Goal: Task Accomplishment & Management: Manage account settings

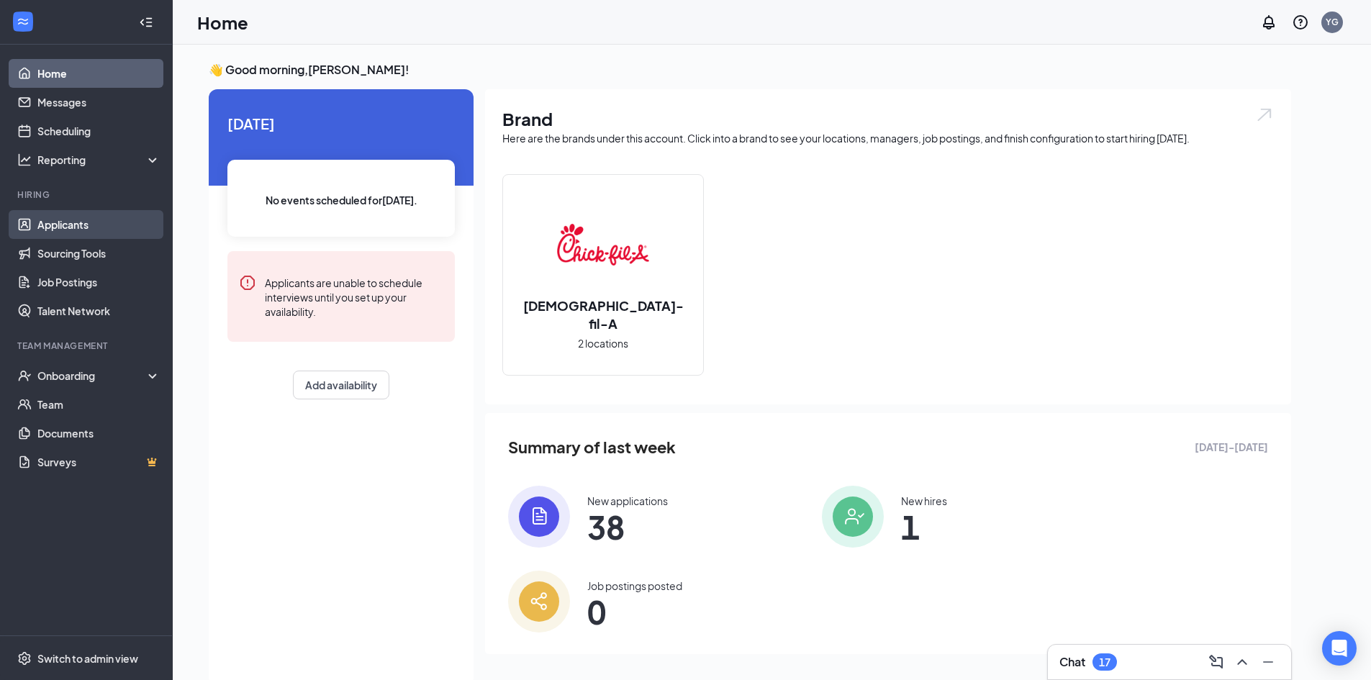
click at [69, 225] on link "Applicants" at bounding box center [98, 224] width 123 height 29
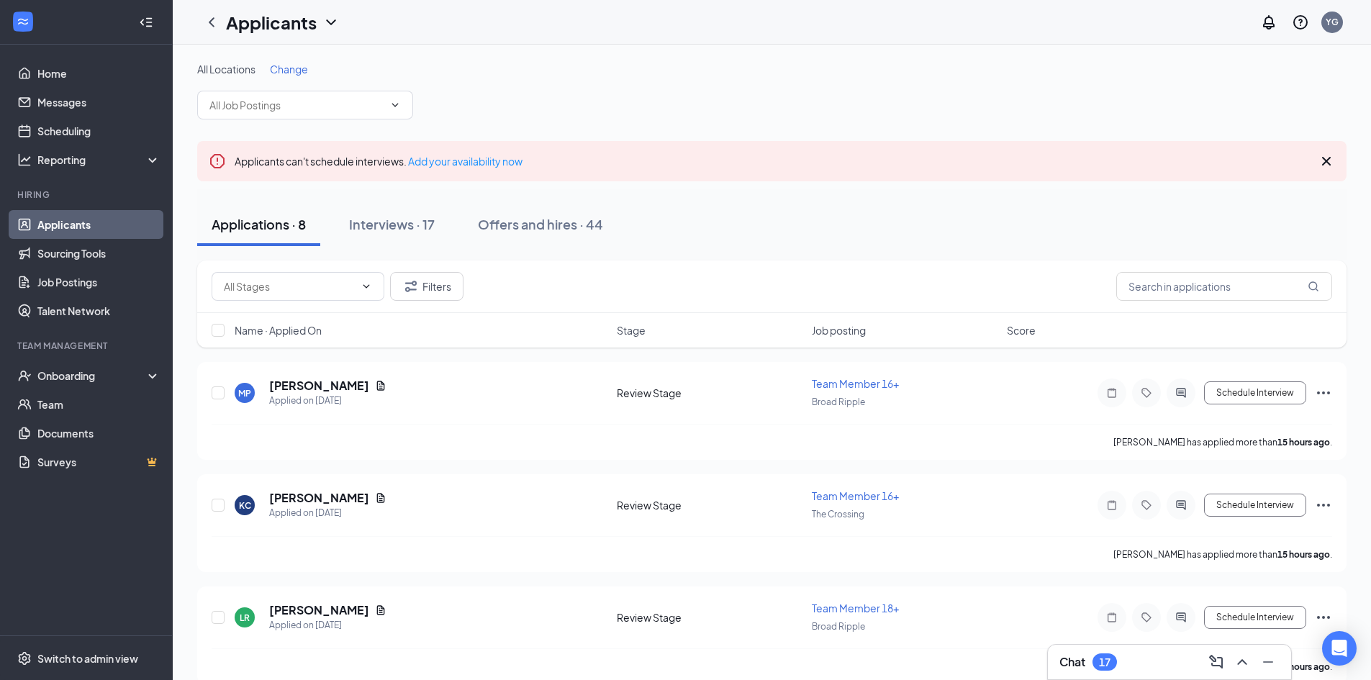
click at [291, 73] on span "Change" at bounding box center [289, 69] width 38 height 13
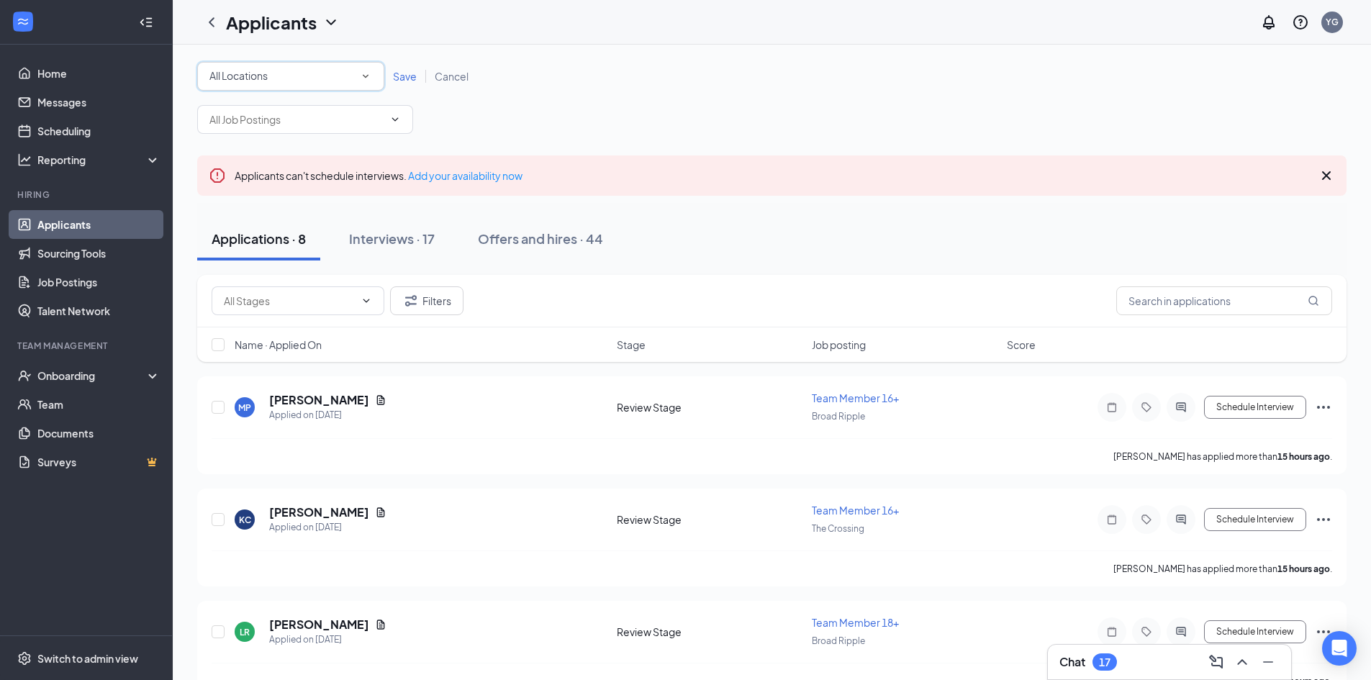
click at [284, 77] on div "All Locations" at bounding box center [290, 76] width 163 height 17
click at [264, 155] on span "Broad Ripple" at bounding box center [239, 151] width 61 height 13
click at [405, 77] on span "Save" at bounding box center [405, 76] width 24 height 13
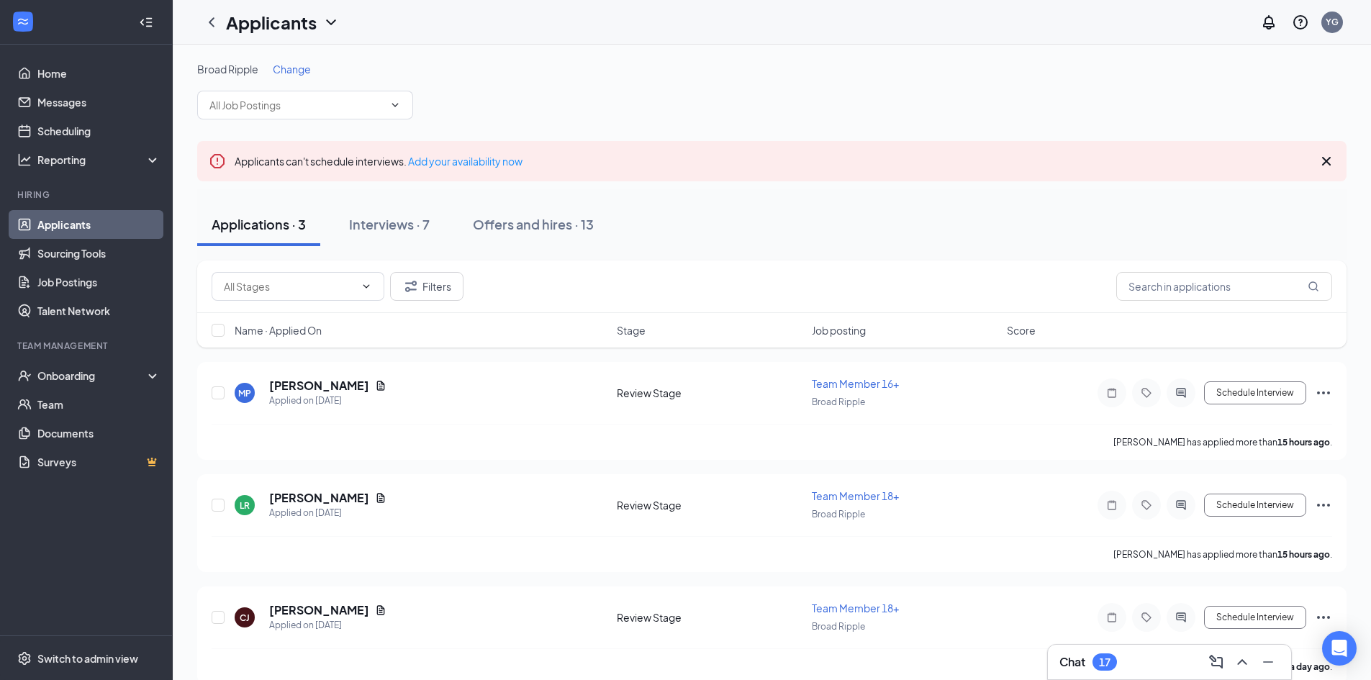
click at [304, 330] on span "Name · Applied On" at bounding box center [278, 330] width 87 height 14
click at [310, 385] on h5 "[PERSON_NAME]" at bounding box center [319, 386] width 100 height 16
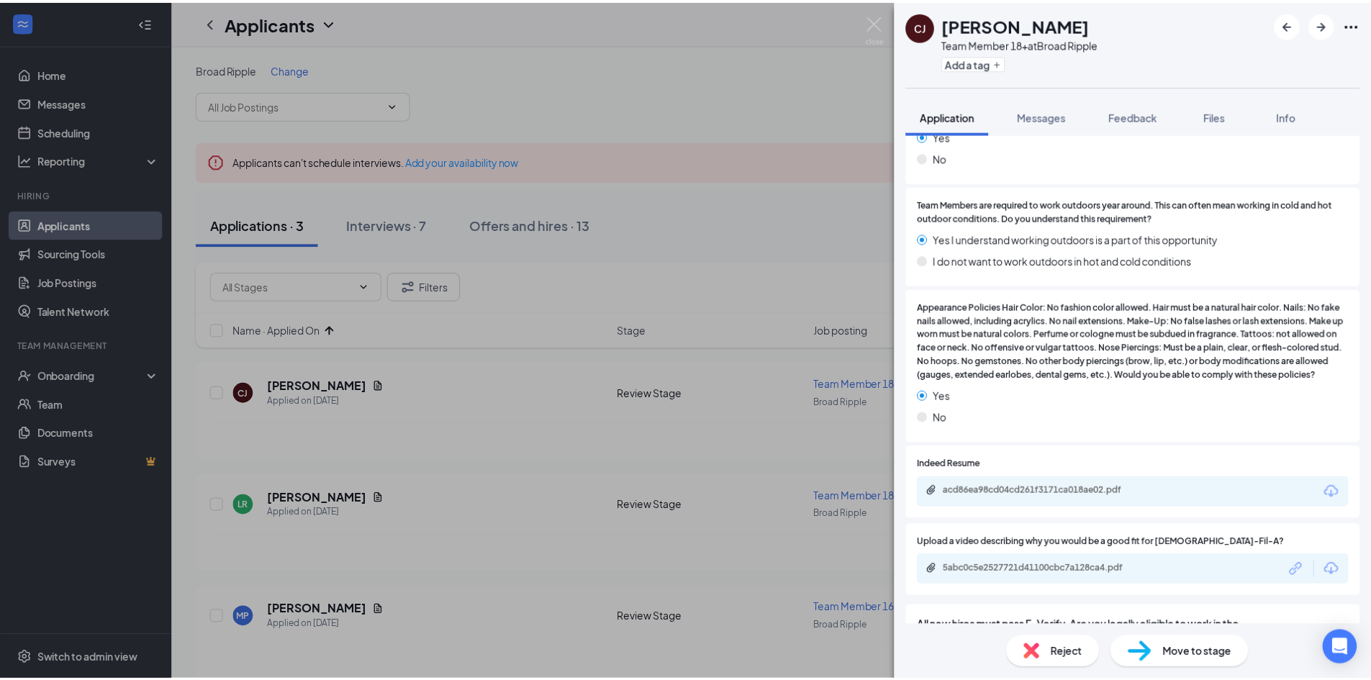
scroll to position [1495, 0]
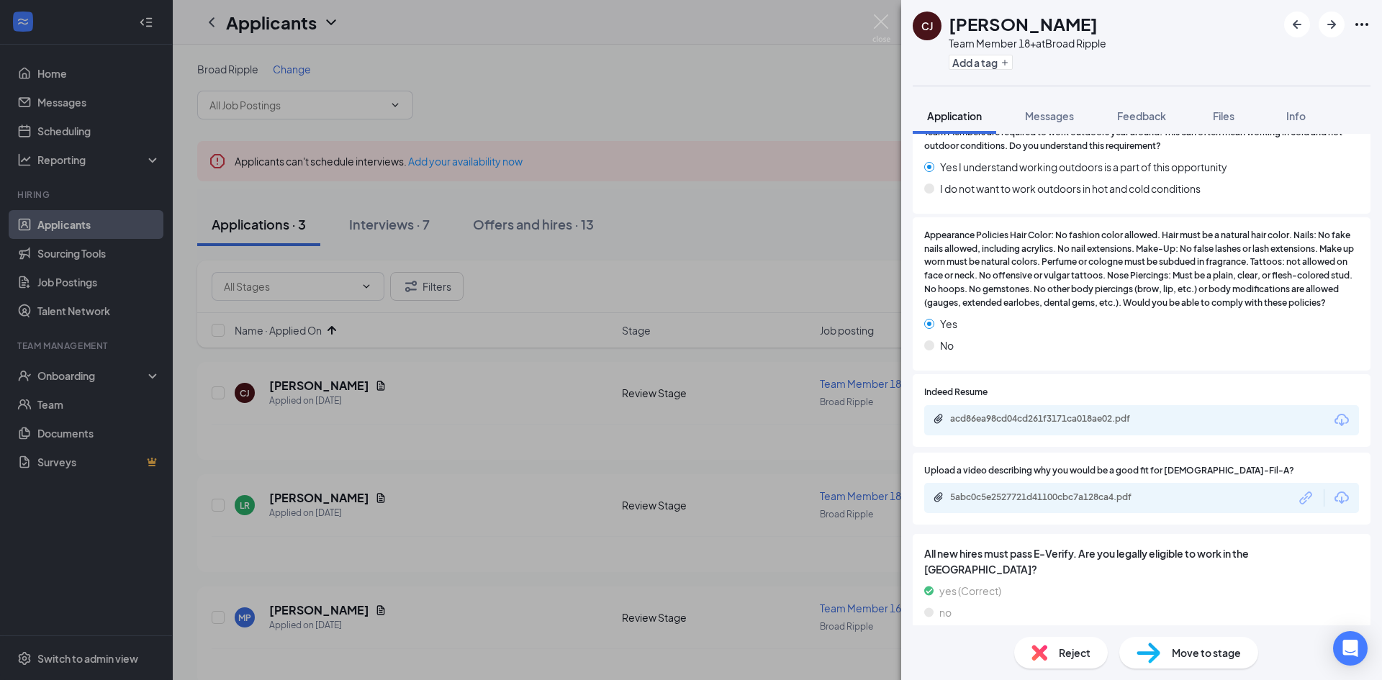
click at [307, 500] on div "[PERSON_NAME] Team Member 18+ at Broad Ripple Add a tag Application Messages Fe…" at bounding box center [691, 340] width 1382 height 680
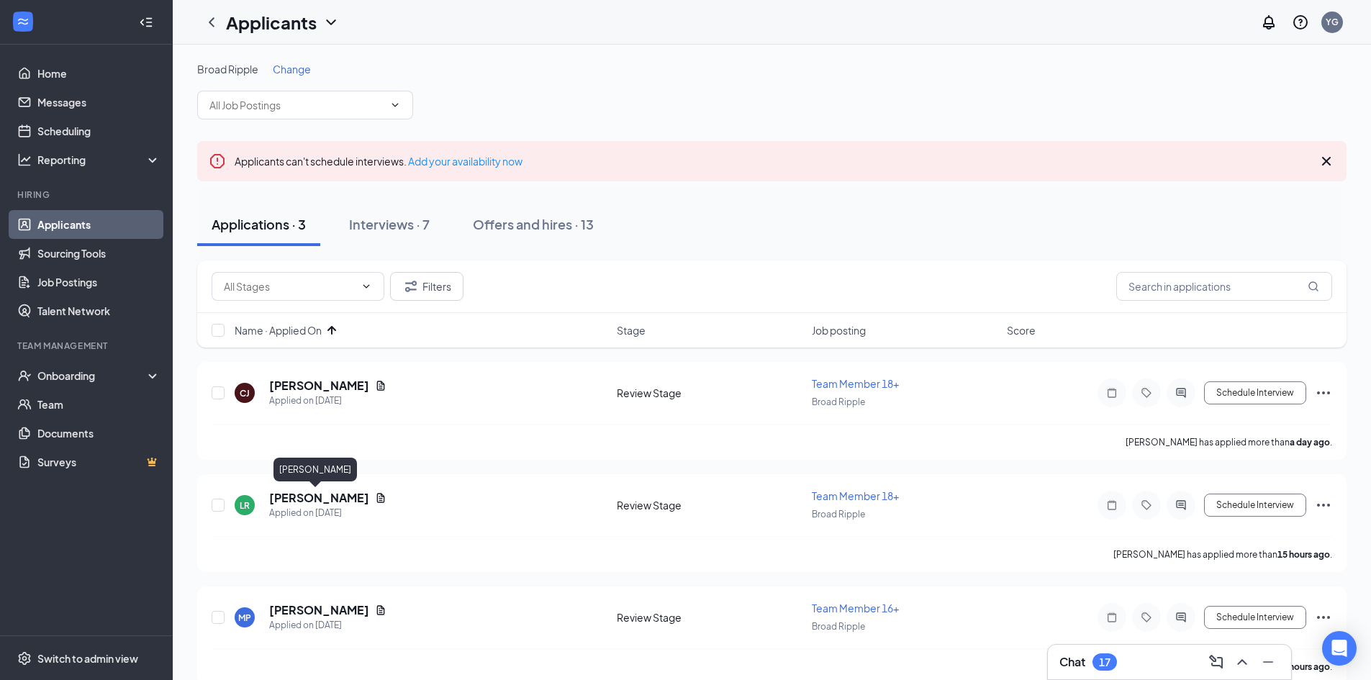
click at [307, 500] on h5 "[PERSON_NAME]" at bounding box center [319, 498] width 100 height 16
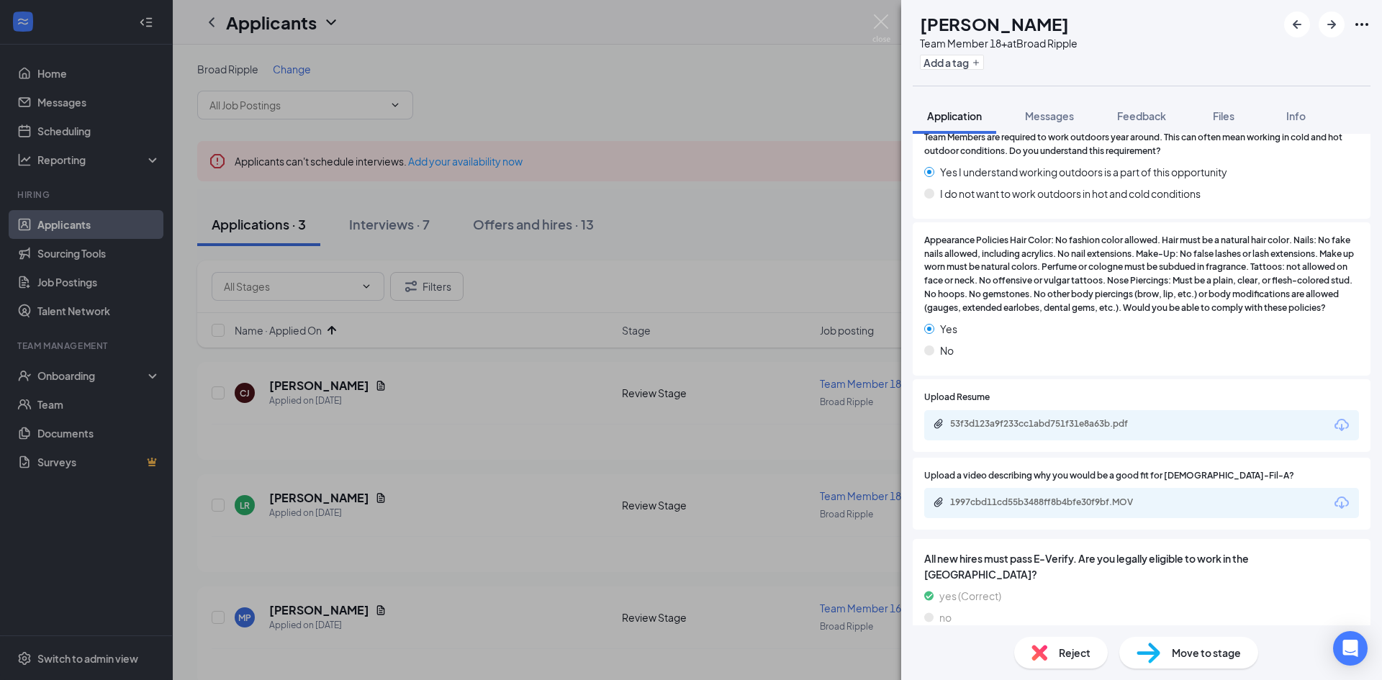
scroll to position [1606, 0]
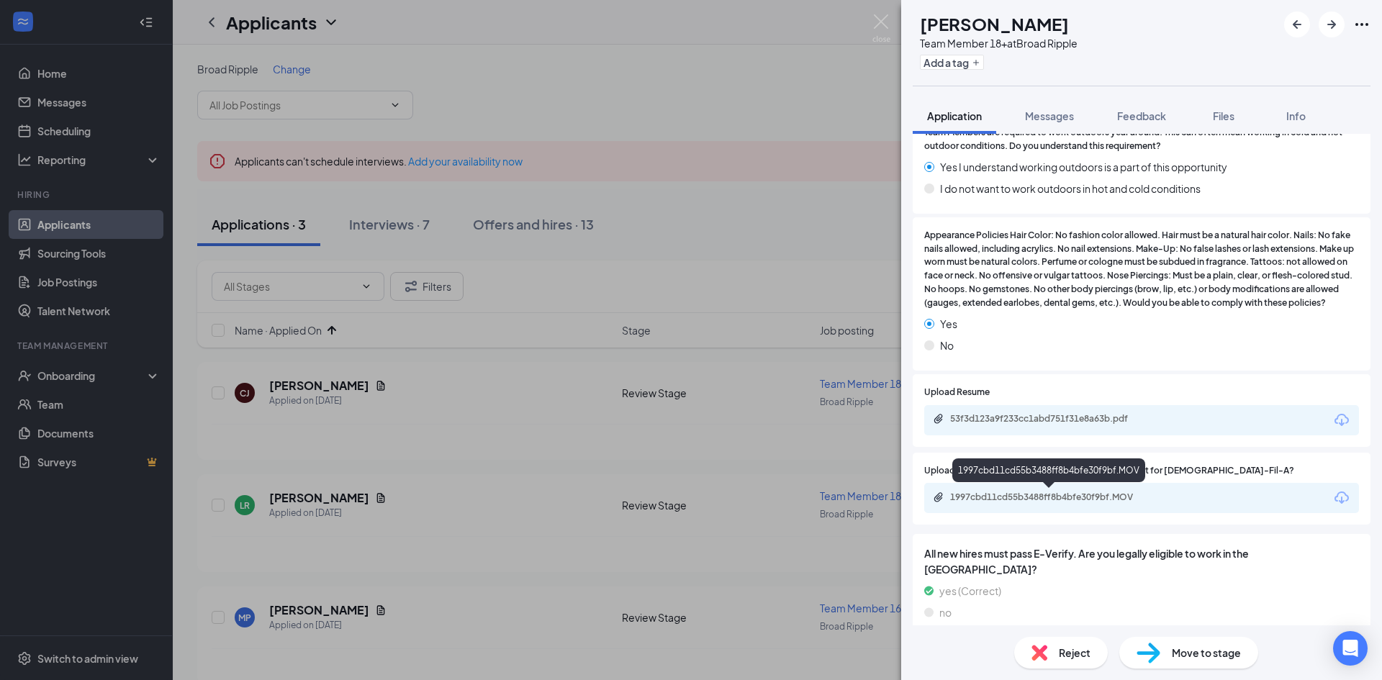
click at [1072, 499] on div "1997cbd11cd55b3488ff8b4bfe30f9bf.MOV" at bounding box center [1051, 498] width 202 height 12
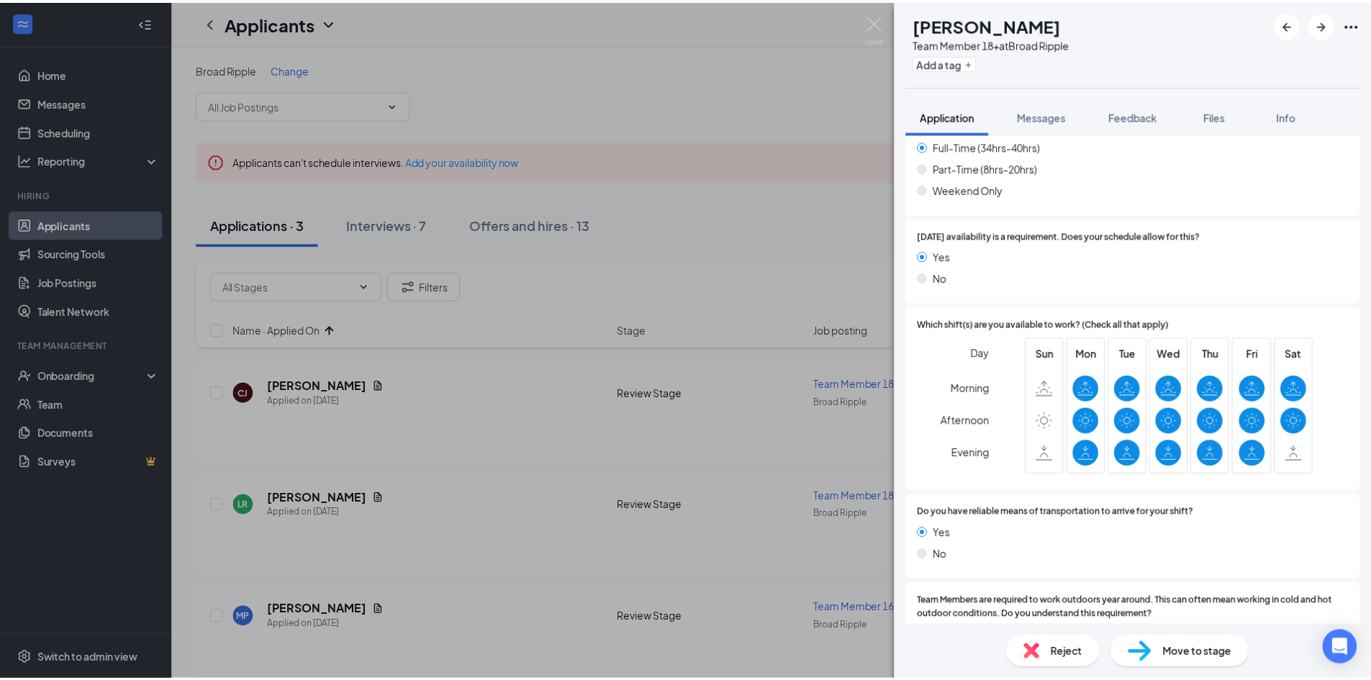
scroll to position [1174, 0]
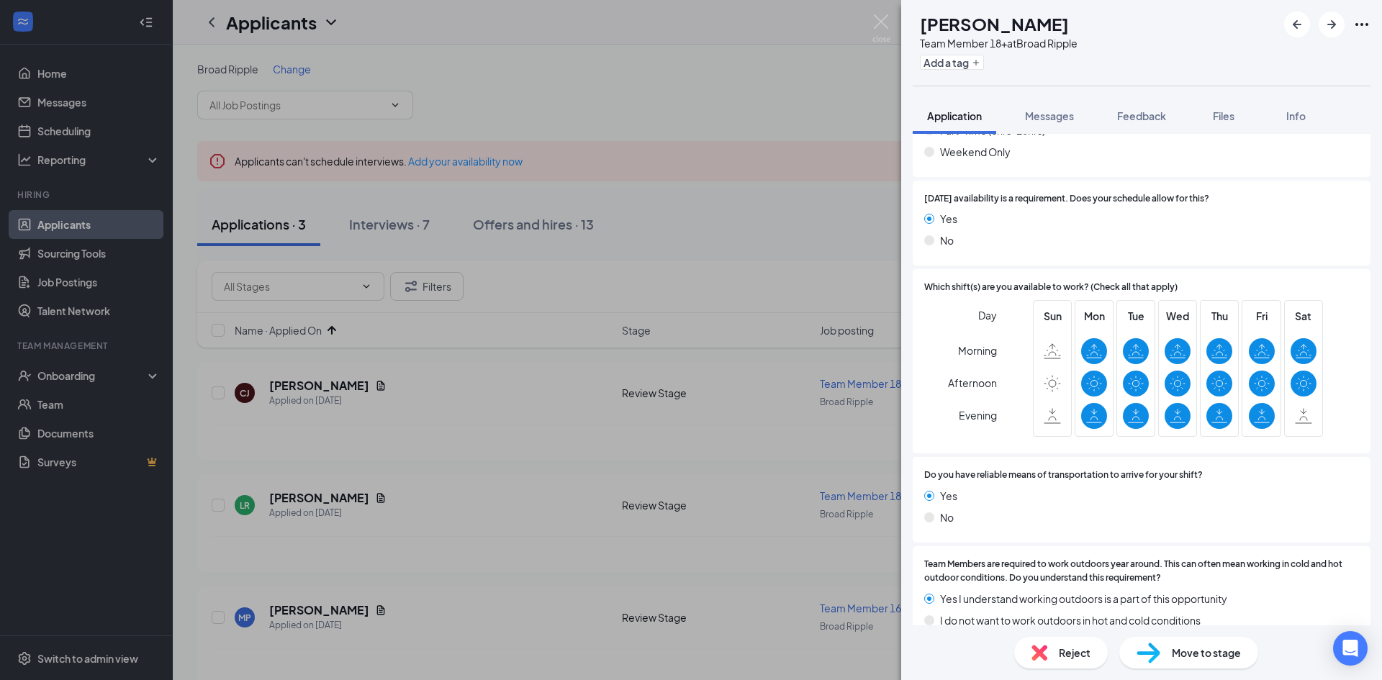
click at [502, 48] on div "[PERSON_NAME] Team Member 18+ at Broad Ripple Add a tag Application Messages Fe…" at bounding box center [691, 340] width 1382 height 680
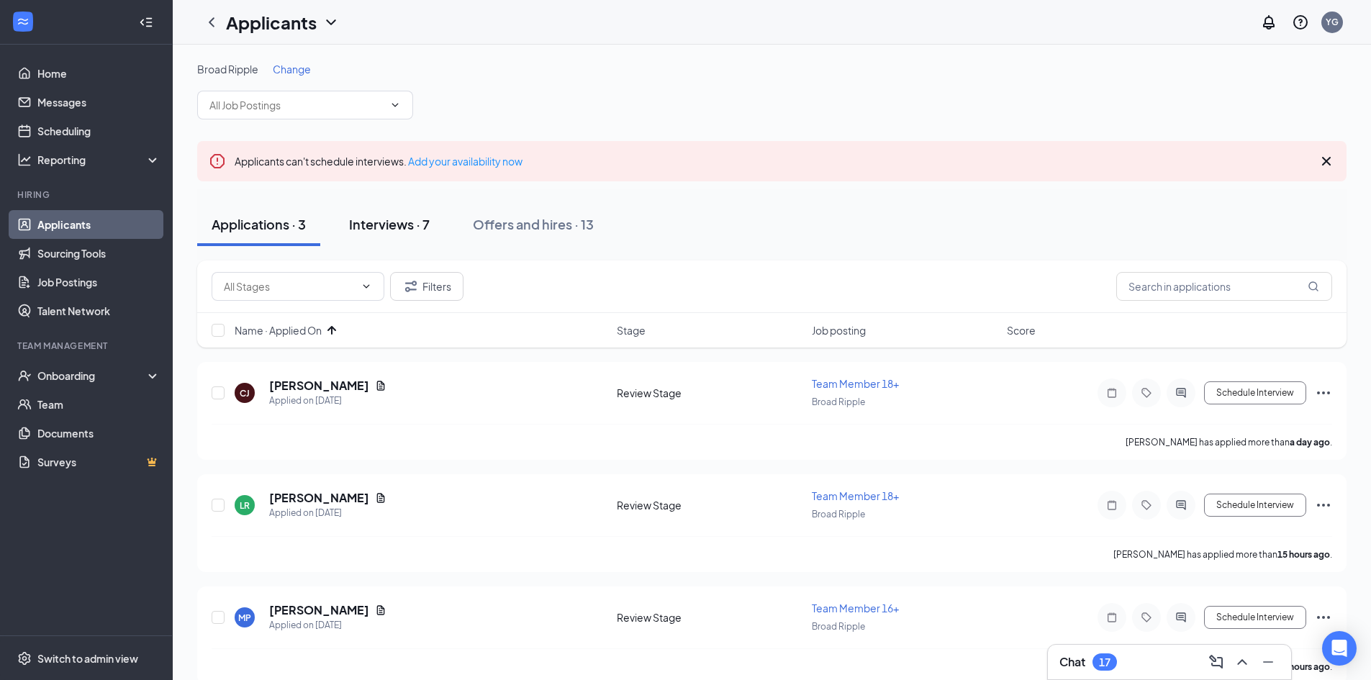
click at [369, 224] on div "Interviews · 7" at bounding box center [389, 224] width 81 height 18
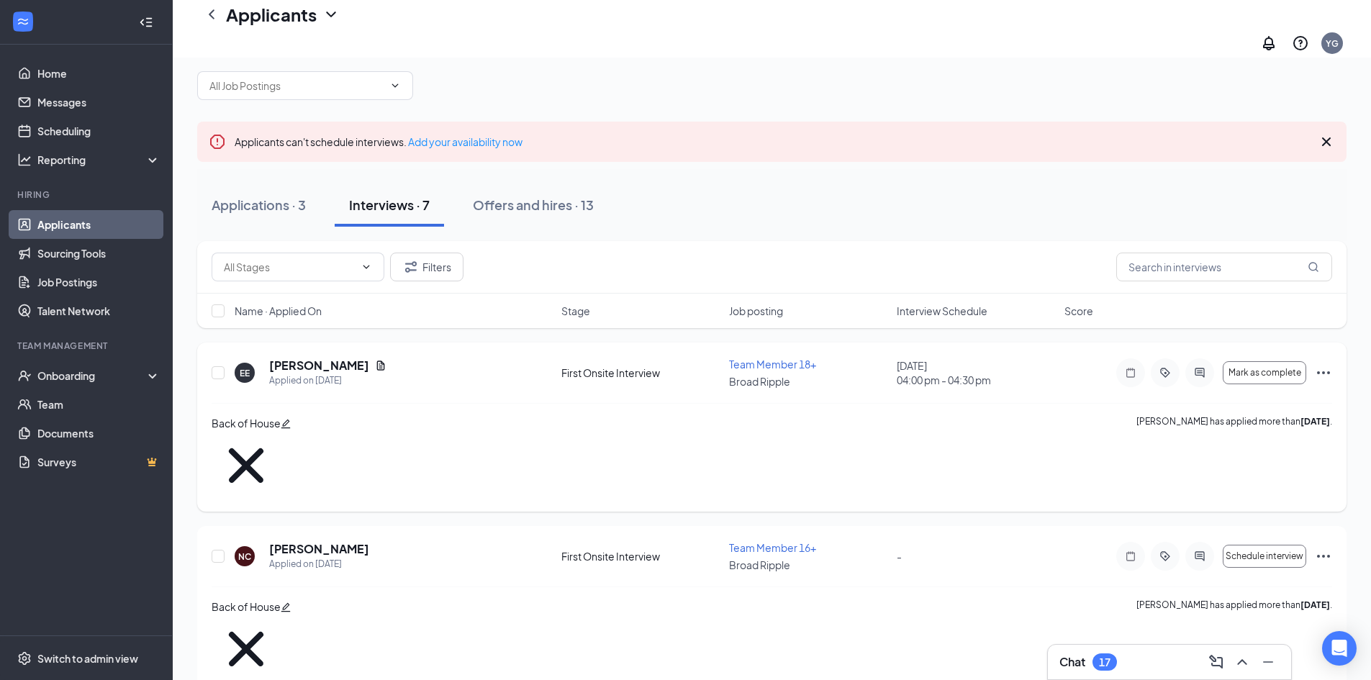
scroll to position [72, 0]
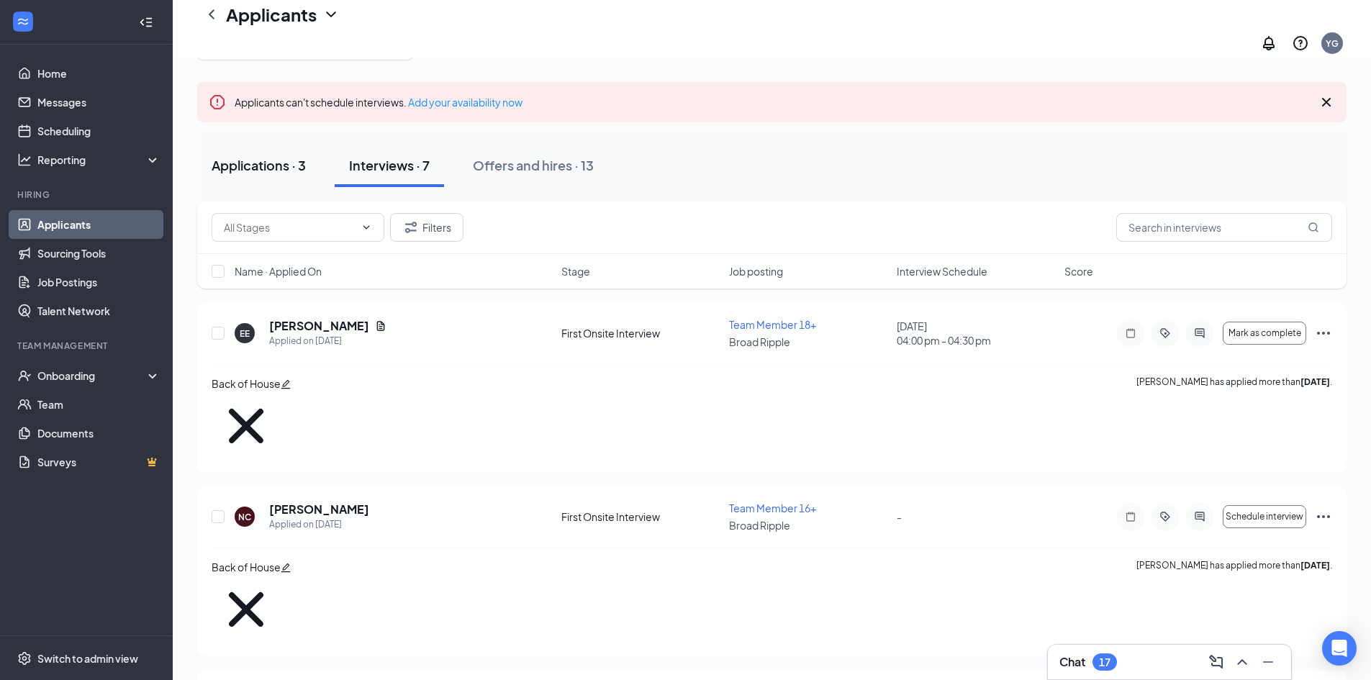
click at [257, 157] on div "Applications · 3" at bounding box center [259, 165] width 94 height 18
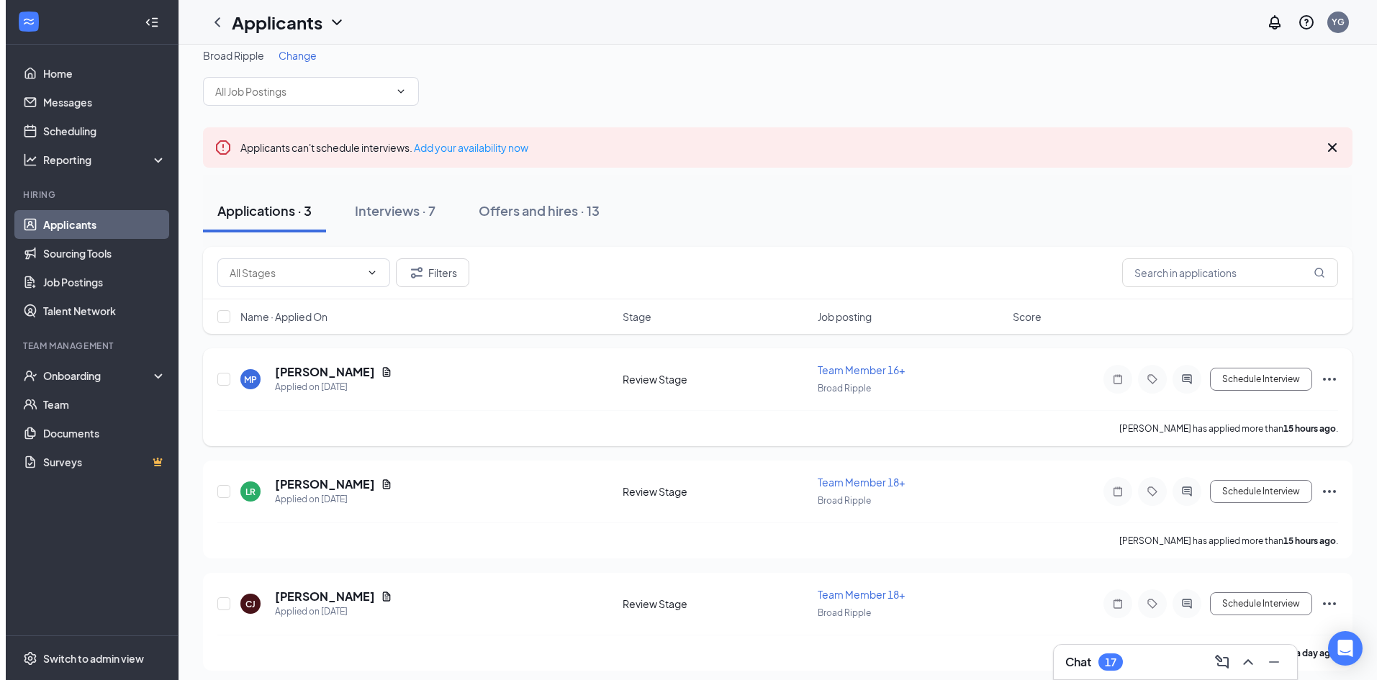
scroll to position [22, 0]
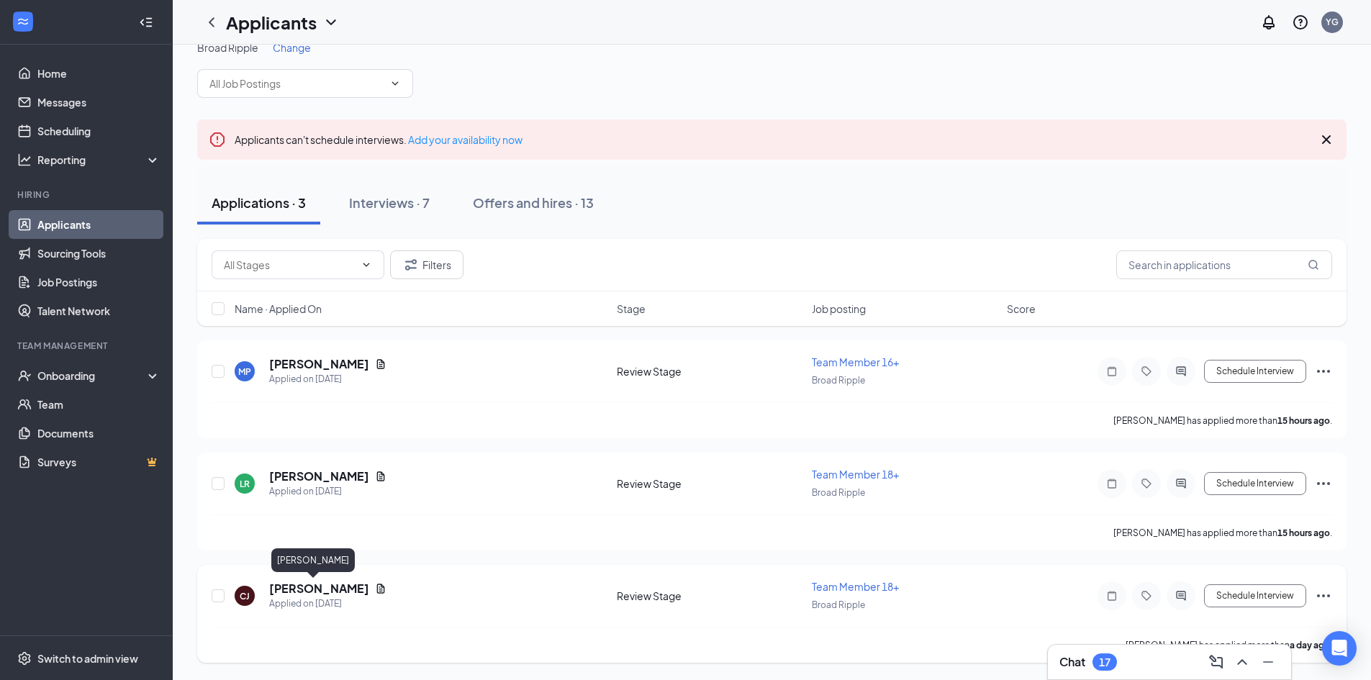
drag, startPoint x: 299, startPoint y: 589, endPoint x: 307, endPoint y: 585, distance: 8.0
click at [299, 589] on h5 "[PERSON_NAME]" at bounding box center [319, 589] width 100 height 16
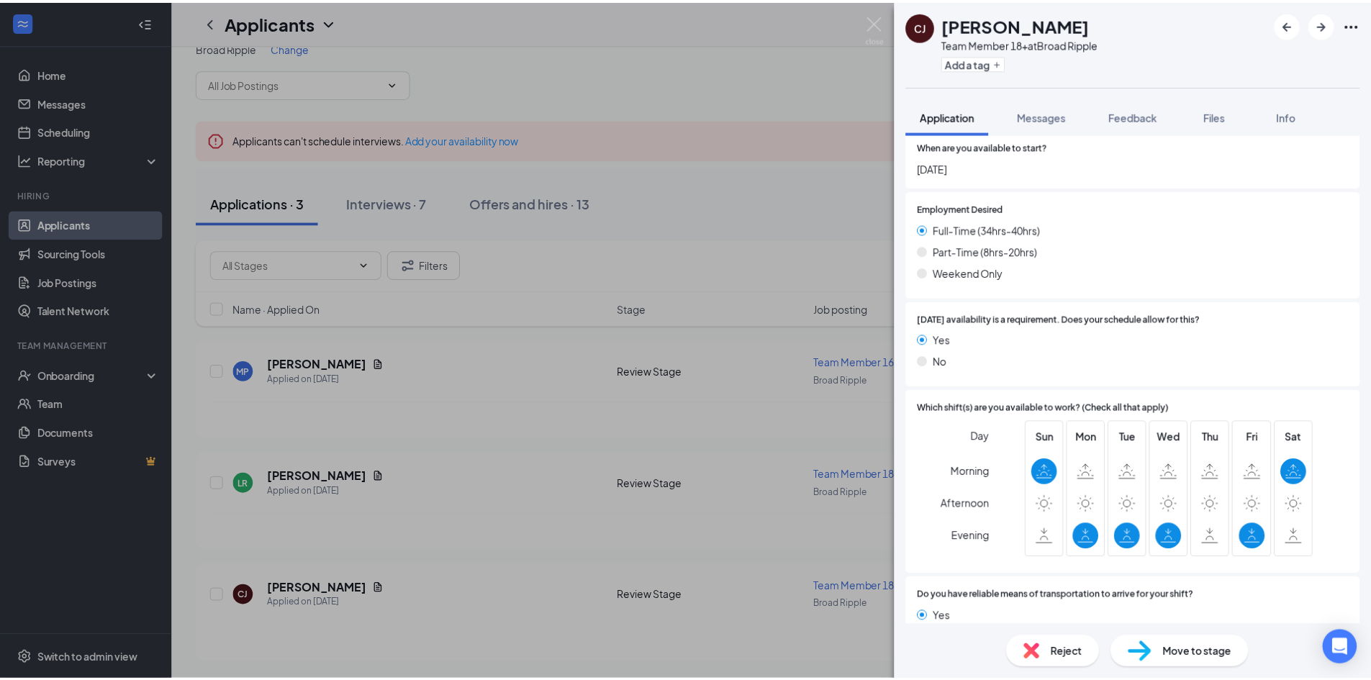
scroll to position [1008, 0]
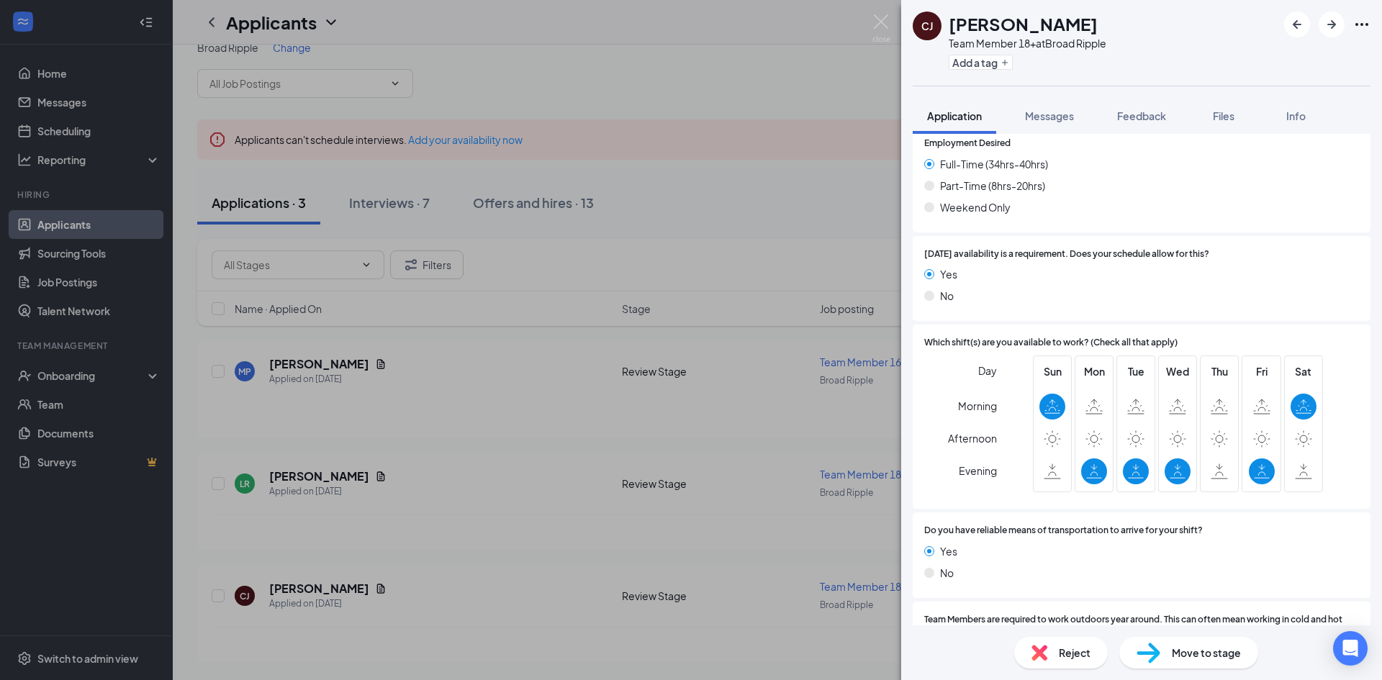
click at [487, 320] on div "[PERSON_NAME] Team Member 18+ at Broad Ripple Add a tag Application Messages Fe…" at bounding box center [691, 340] width 1382 height 680
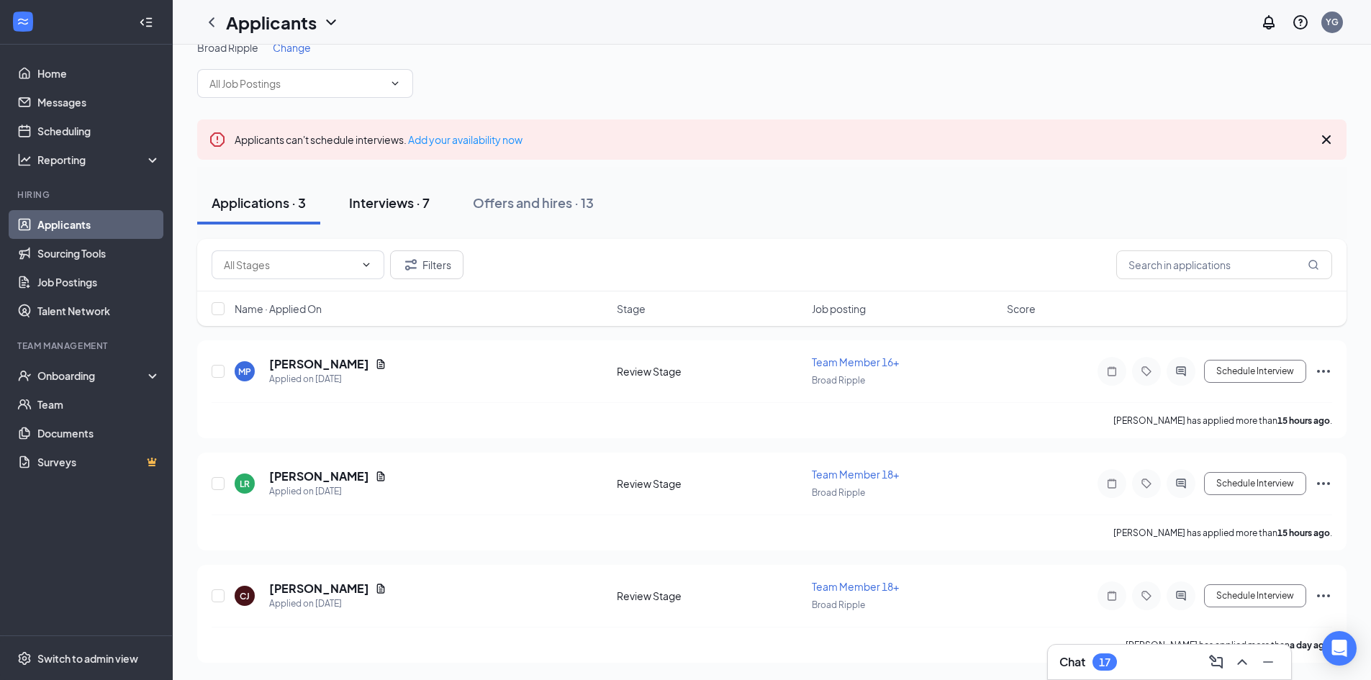
click at [405, 203] on div "Interviews · 7" at bounding box center [389, 203] width 81 height 18
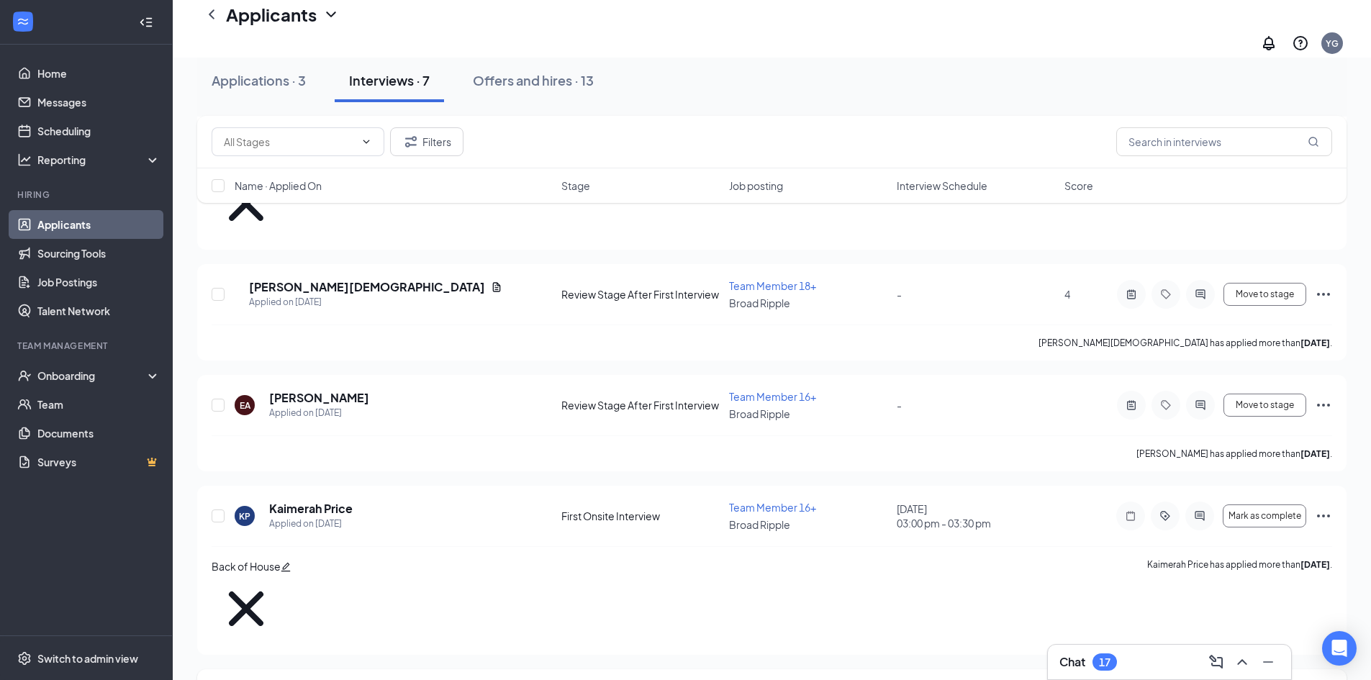
scroll to position [479, 0]
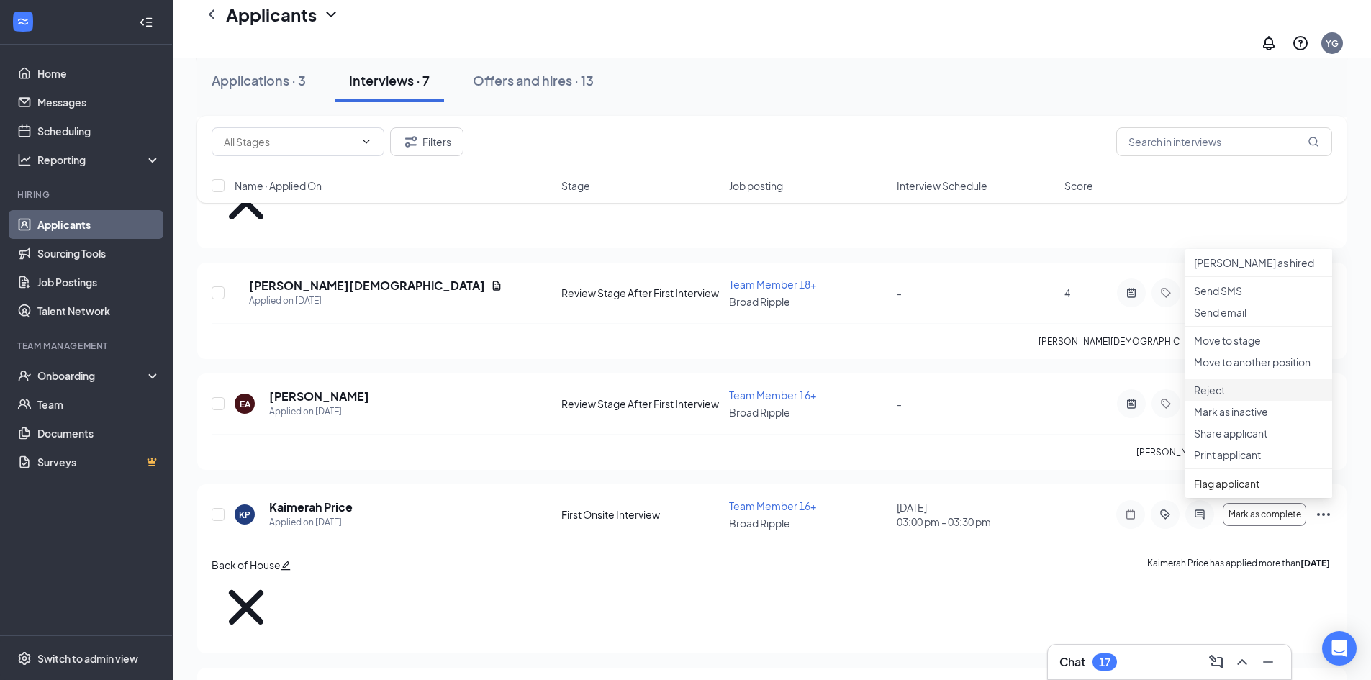
click at [1234, 397] on p "Reject" at bounding box center [1259, 390] width 130 height 14
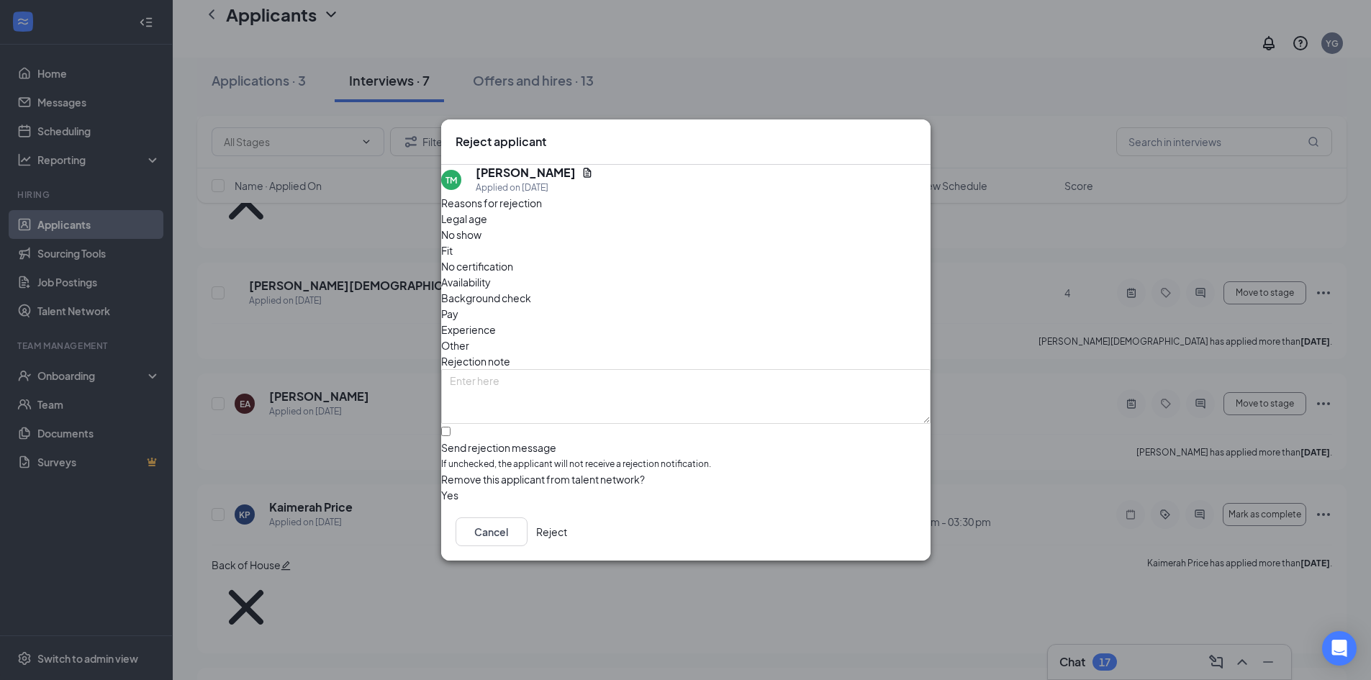
click at [453, 256] on span "Fit" at bounding box center [447, 251] width 12 height 16
click at [451, 427] on input "Send rejection message If unchecked, the applicant will not receive a rejection…" at bounding box center [445, 431] width 9 height 9
checkbox input "true"
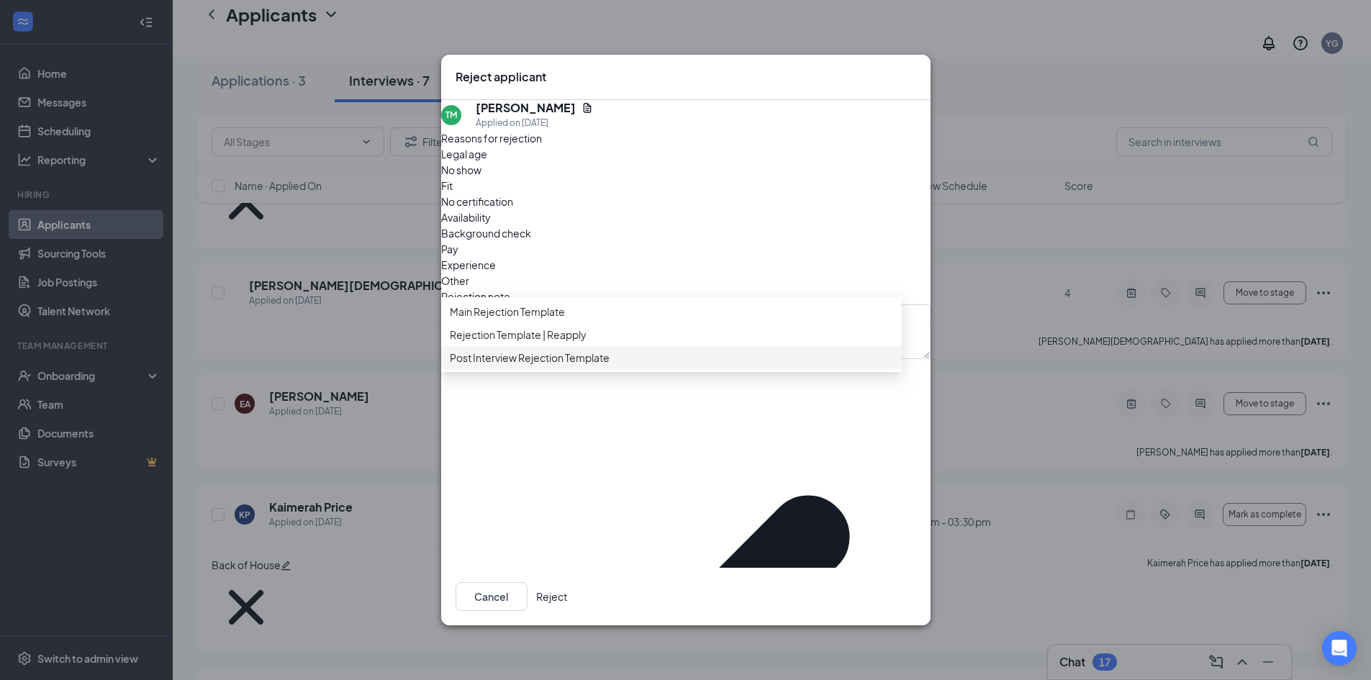
click at [515, 366] on span "Post Interview Rejection Template" at bounding box center [530, 358] width 160 height 16
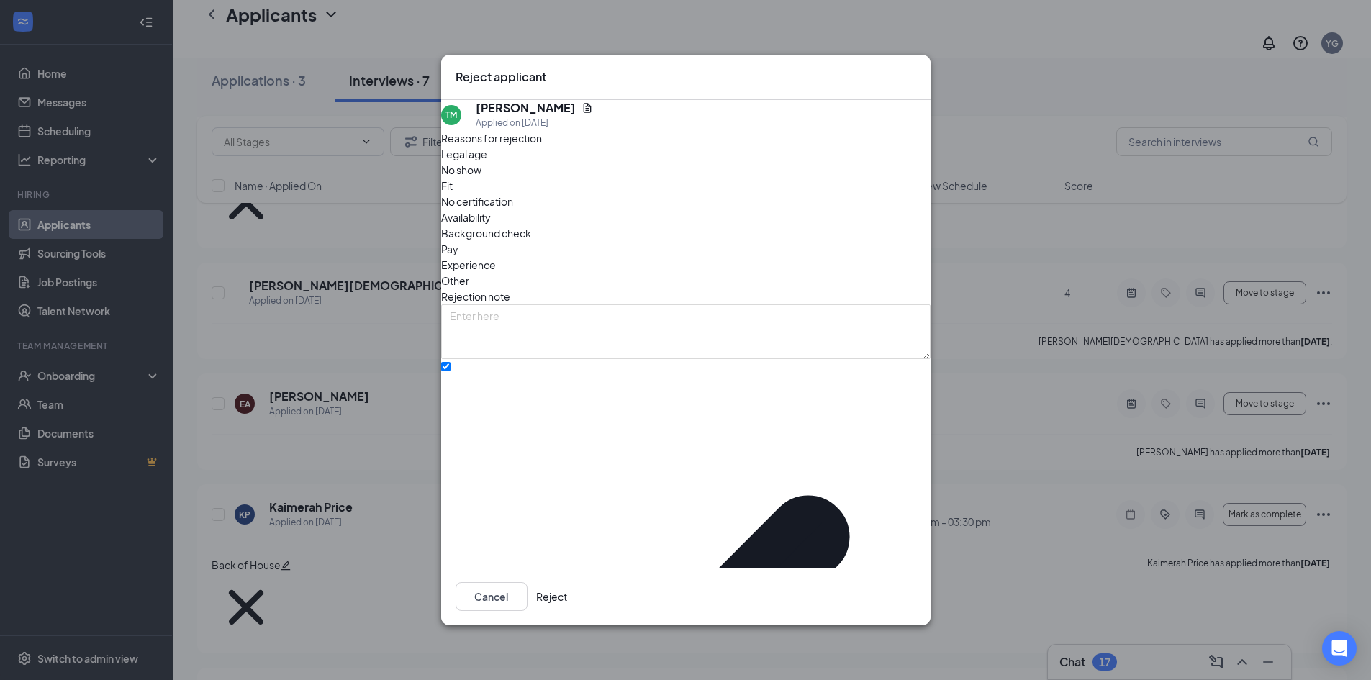
click at [567, 582] on button "Reject" at bounding box center [551, 596] width 31 height 29
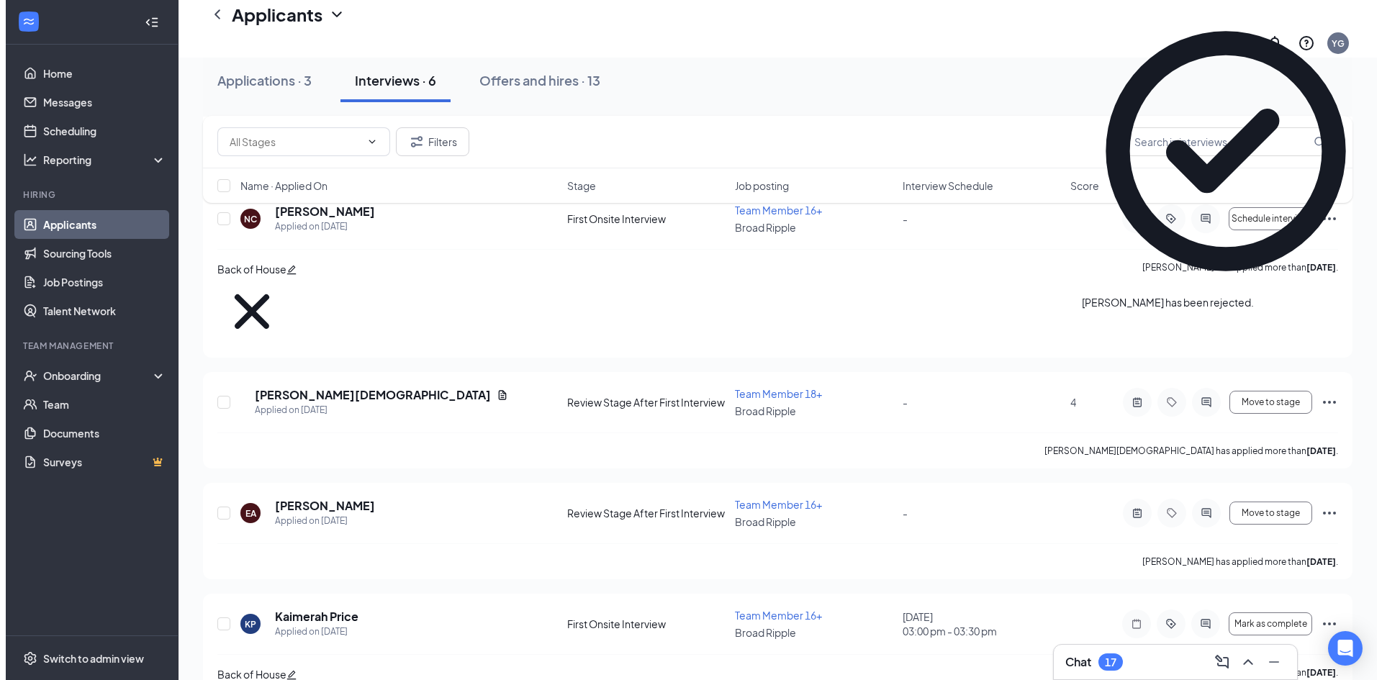
scroll to position [298, 0]
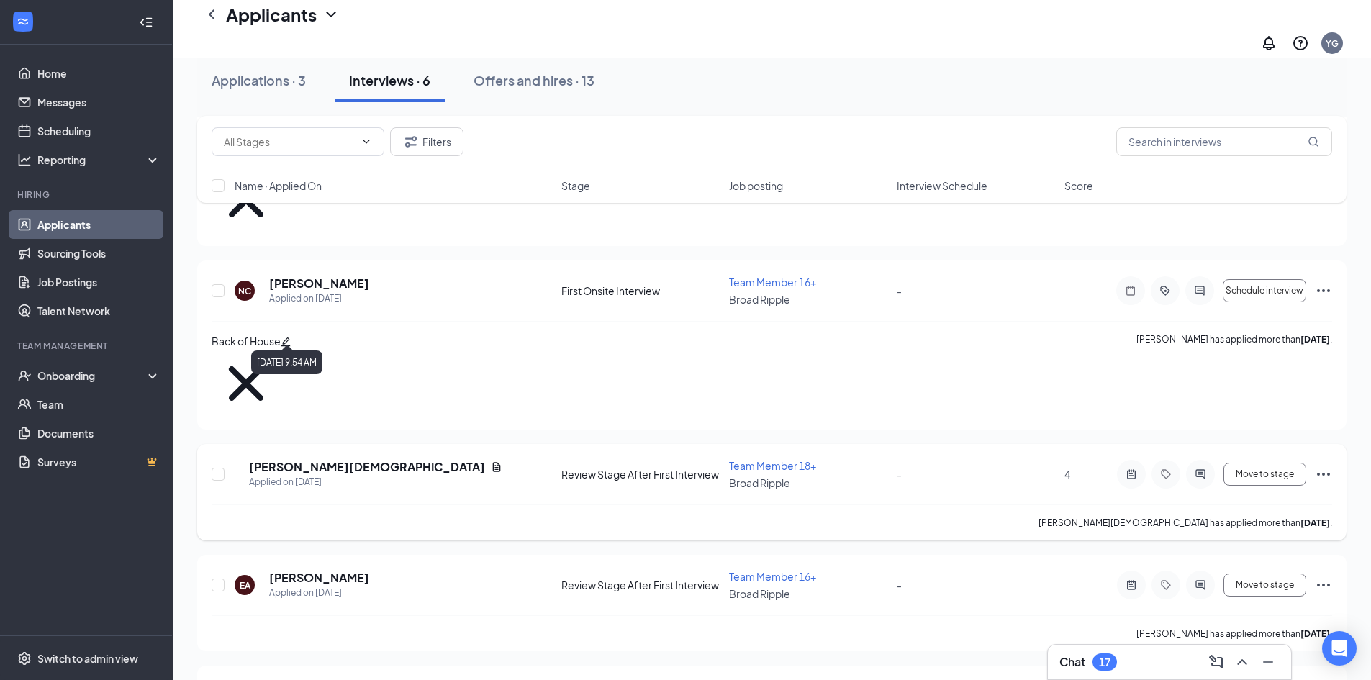
click at [290, 459] on h5 "[PERSON_NAME][DEMOGRAPHIC_DATA]" at bounding box center [367, 467] width 236 height 16
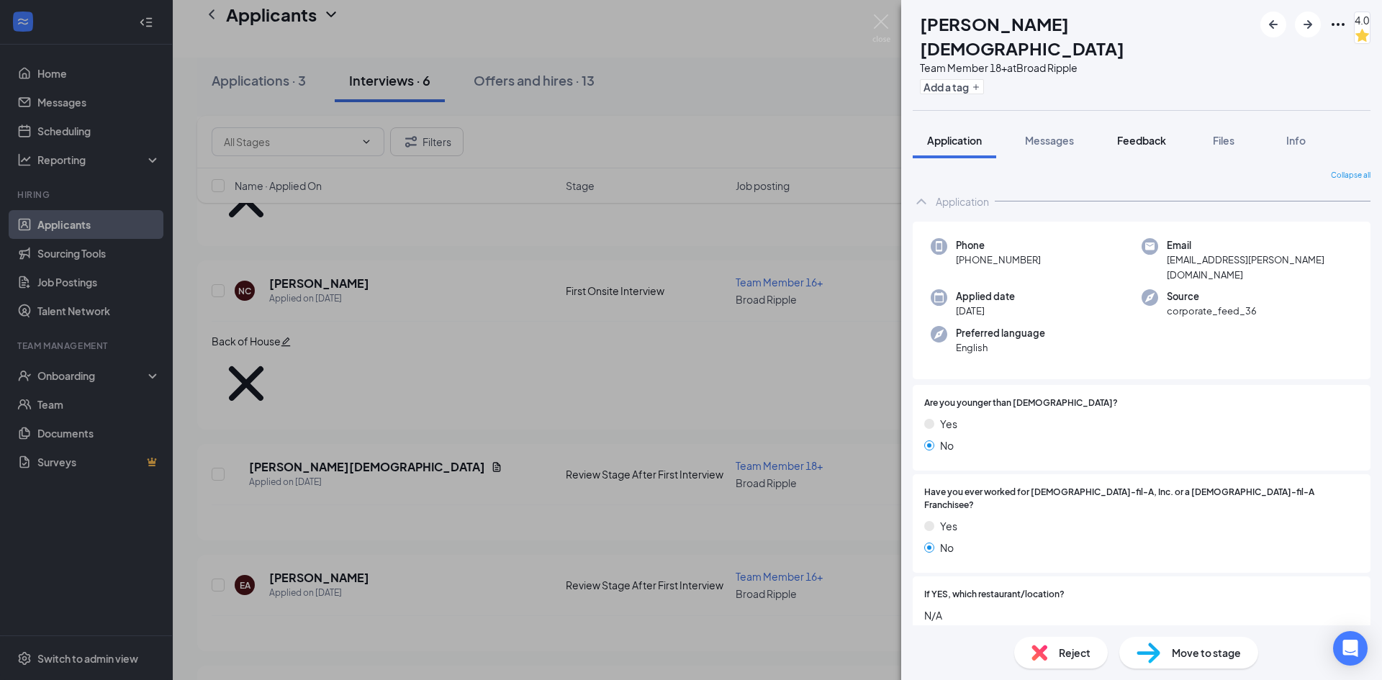
click at [1145, 134] on span "Feedback" at bounding box center [1141, 140] width 49 height 13
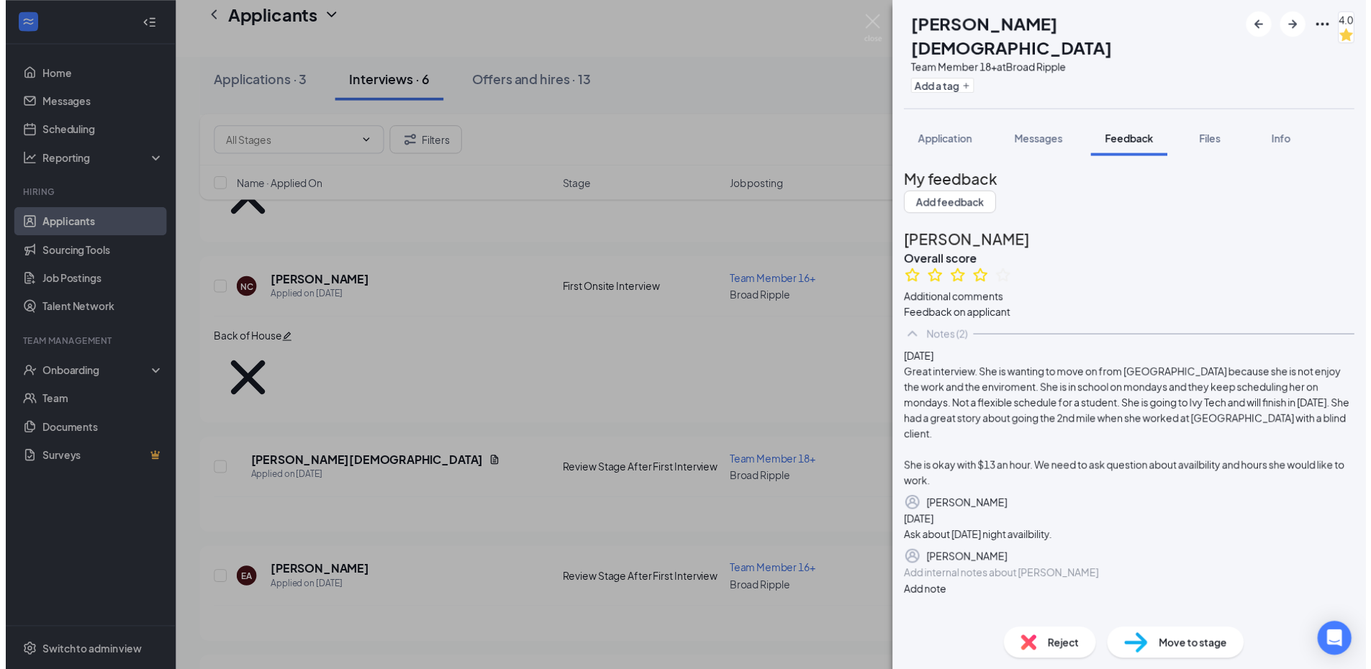
scroll to position [212, 0]
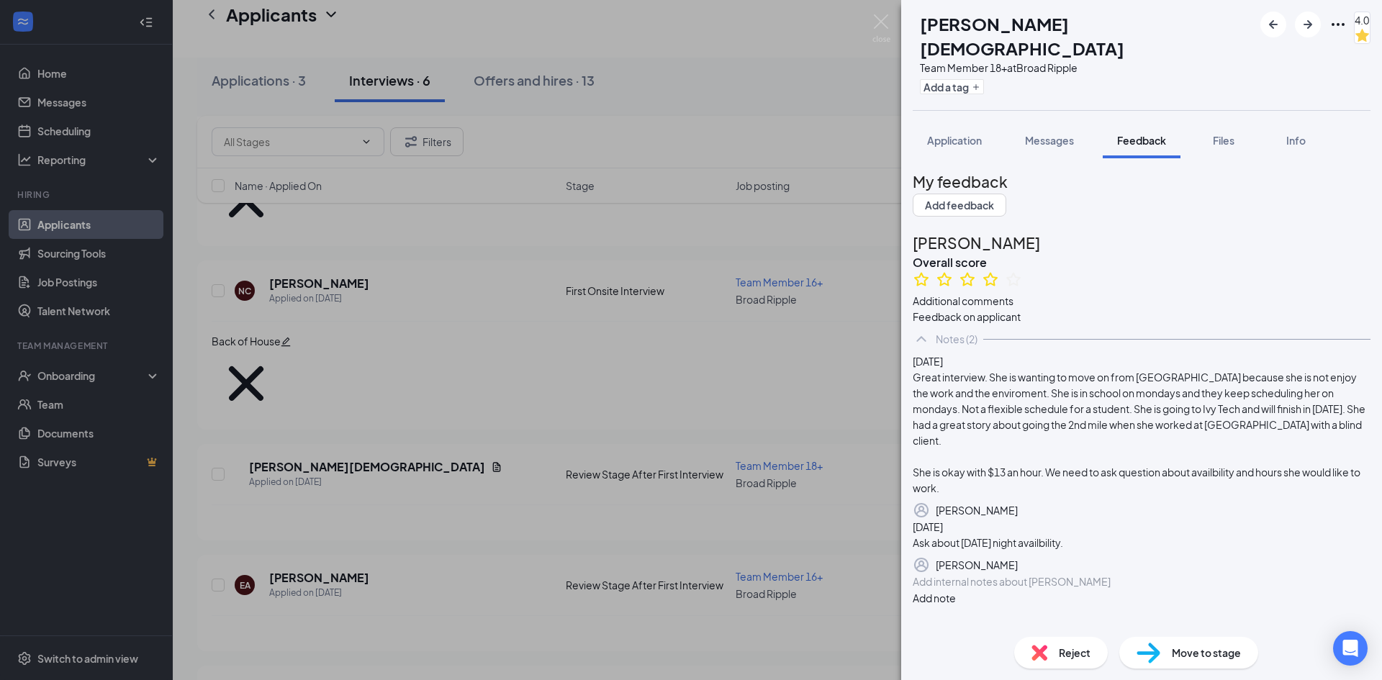
click at [428, 385] on div "JG [PERSON_NAME] Team Member 18+ at Broad Ripple Add a tag 4.0 Application Mess…" at bounding box center [691, 340] width 1382 height 680
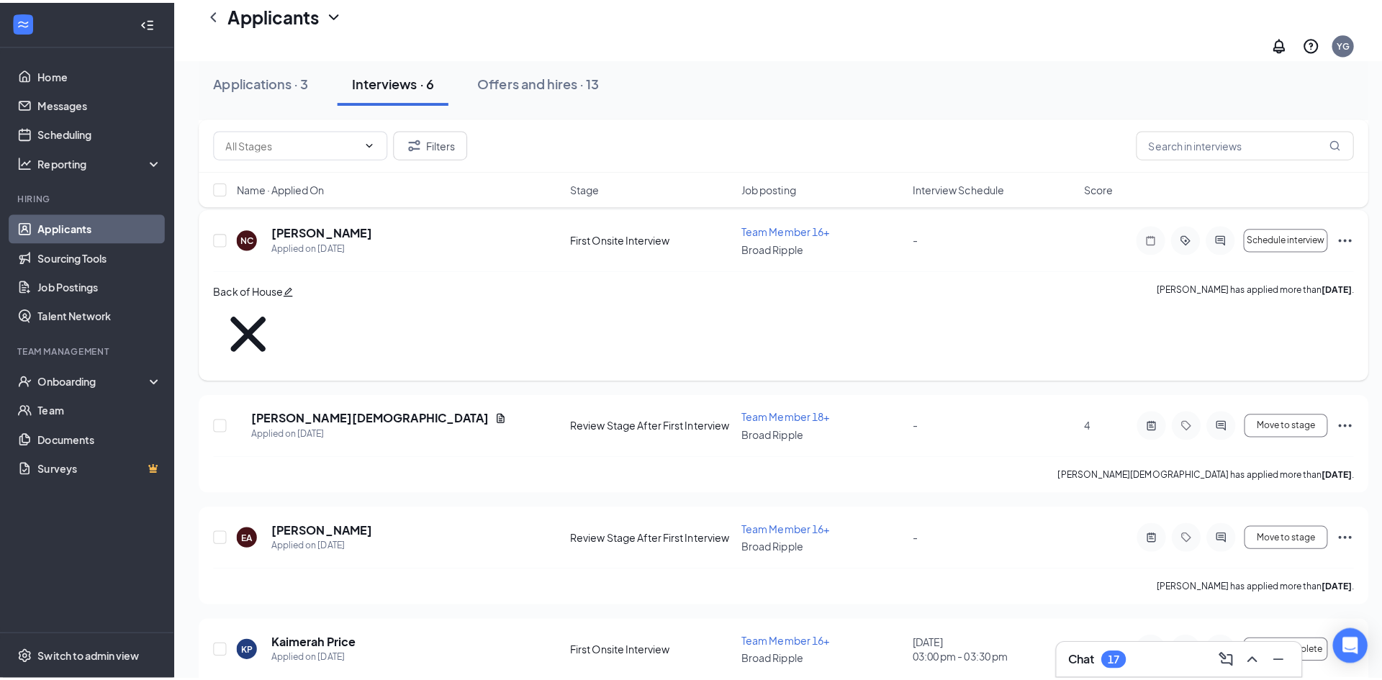
scroll to position [165, 0]
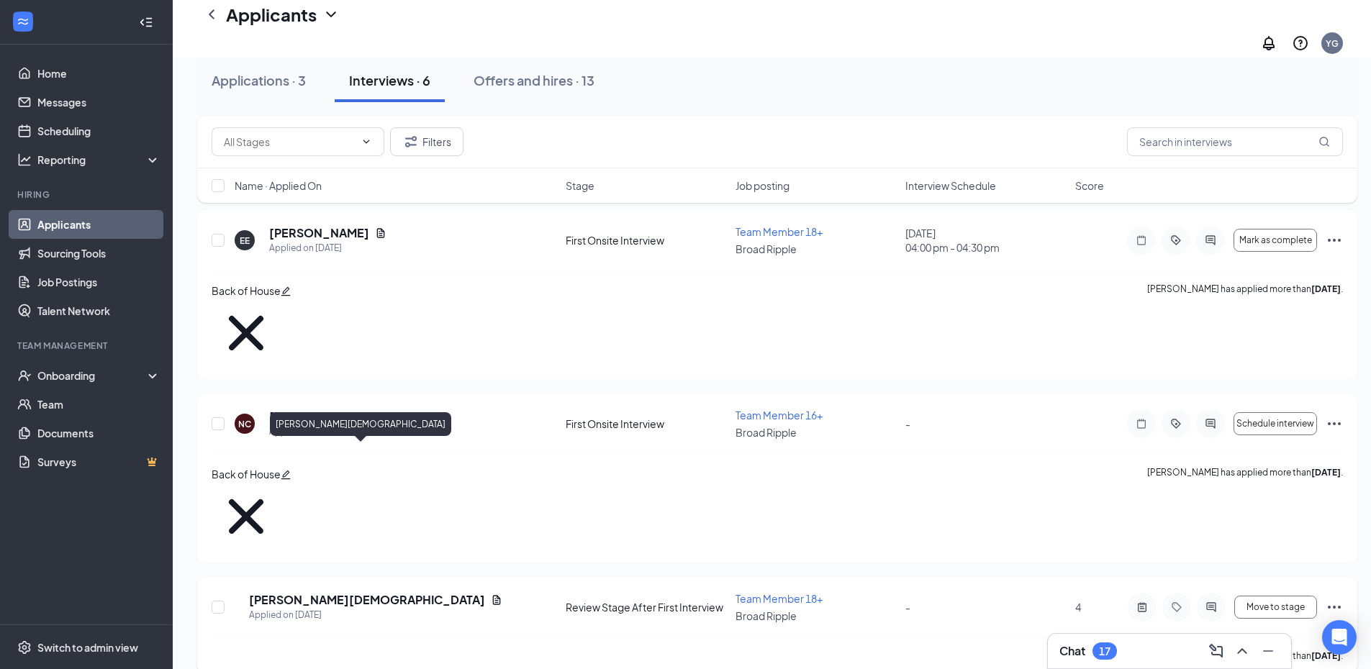
click at [312, 592] on h5 "[PERSON_NAME][DEMOGRAPHIC_DATA]" at bounding box center [367, 600] width 236 height 16
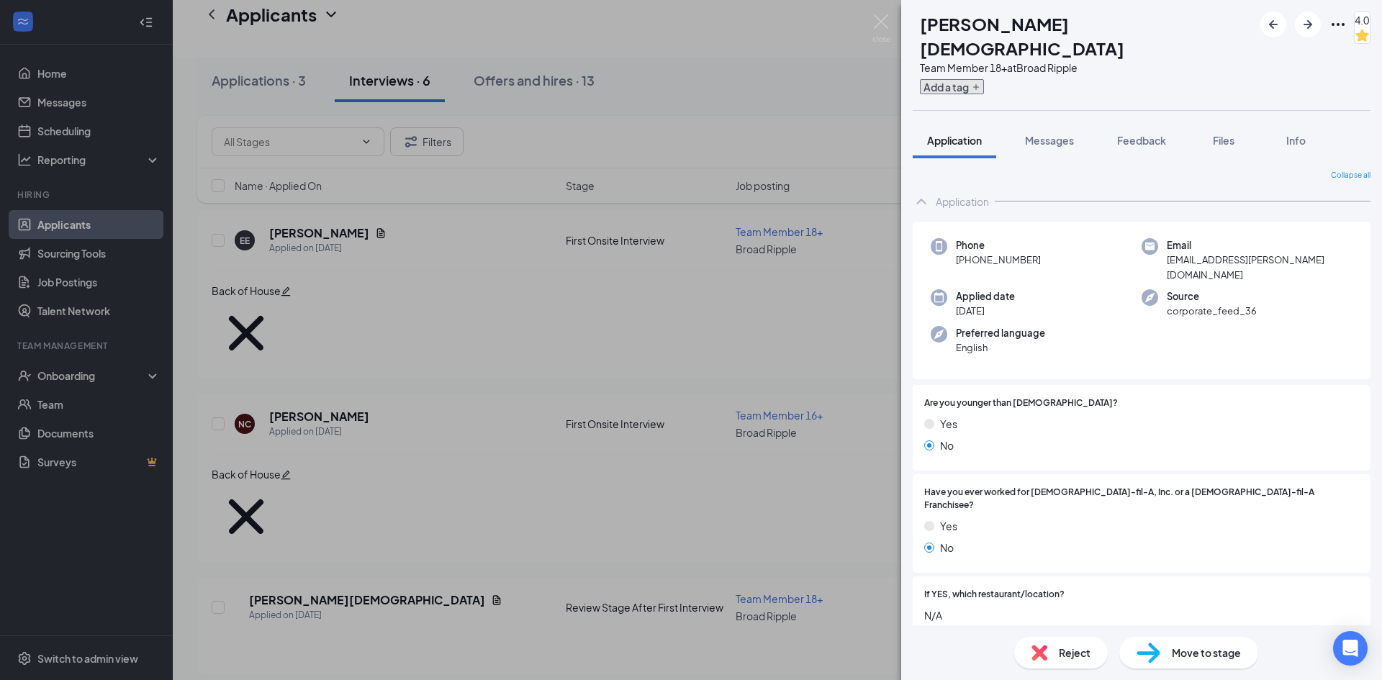
click at [984, 79] on button "Add a tag" at bounding box center [952, 86] width 64 height 15
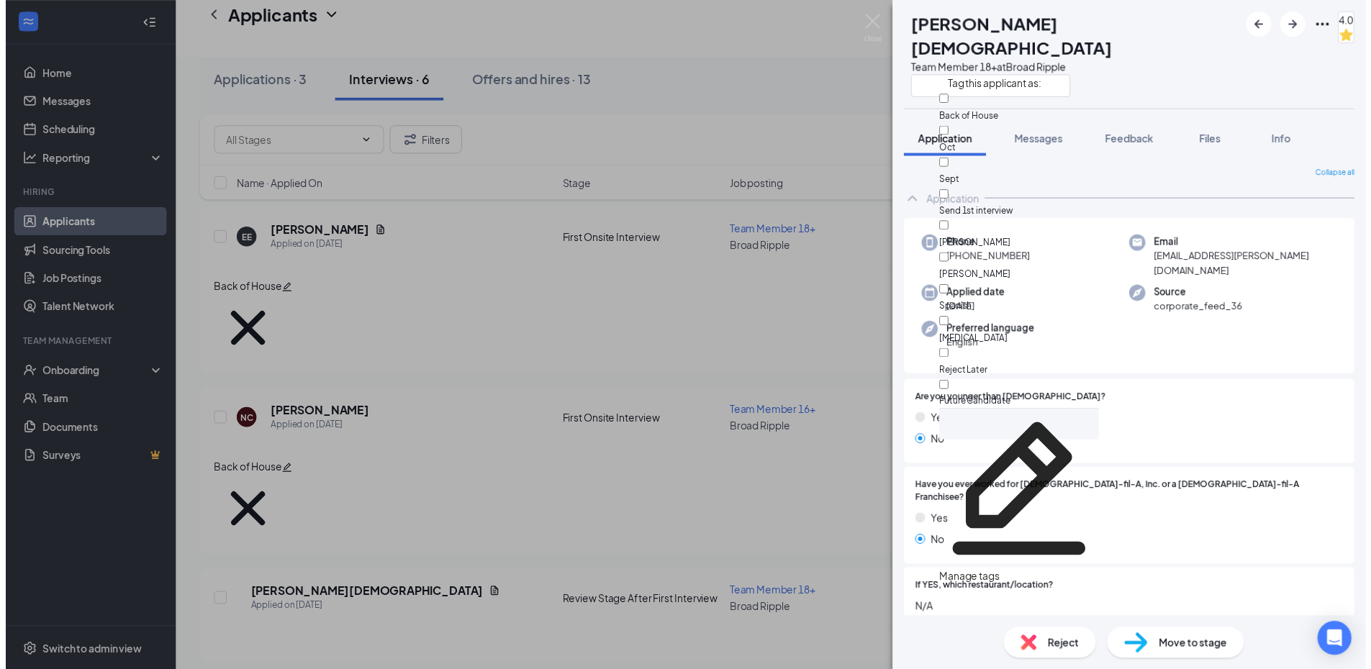
scroll to position [63, 0]
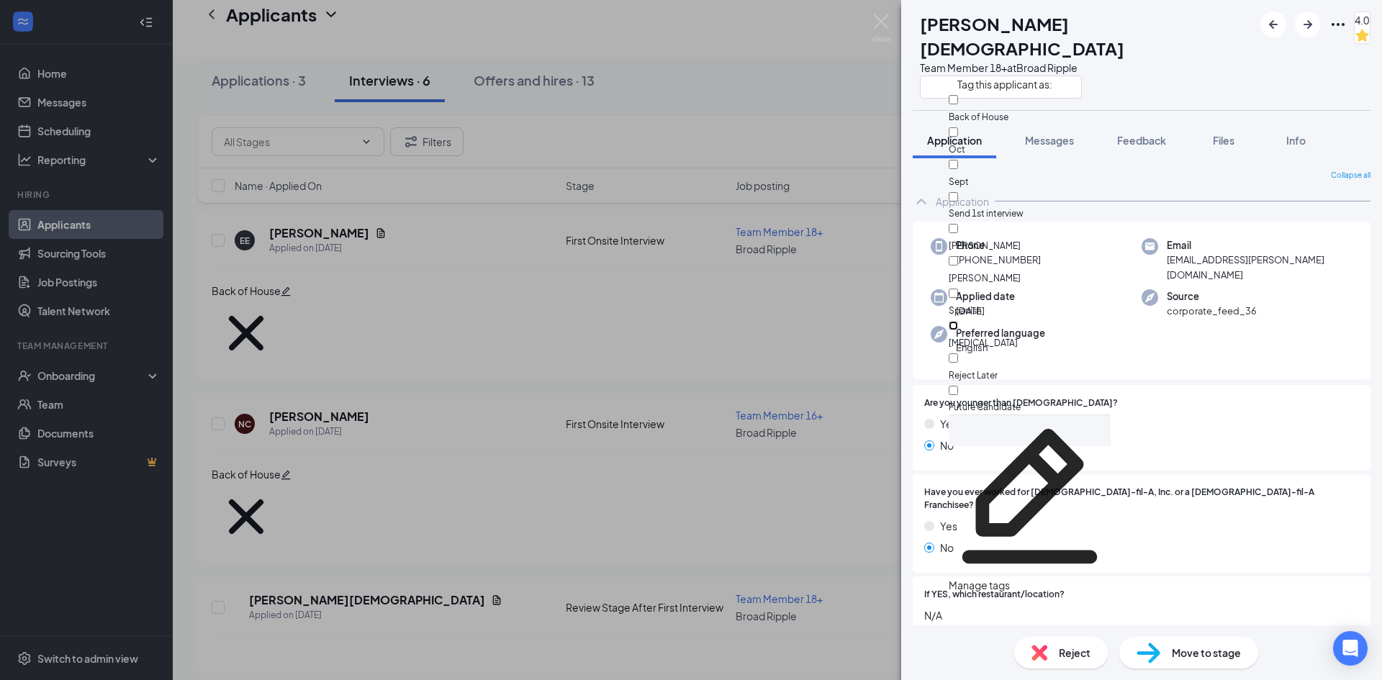
click at [958, 321] on input "[MEDICAL_DATA]" at bounding box center [953, 325] width 9 height 9
checkbox input "true"
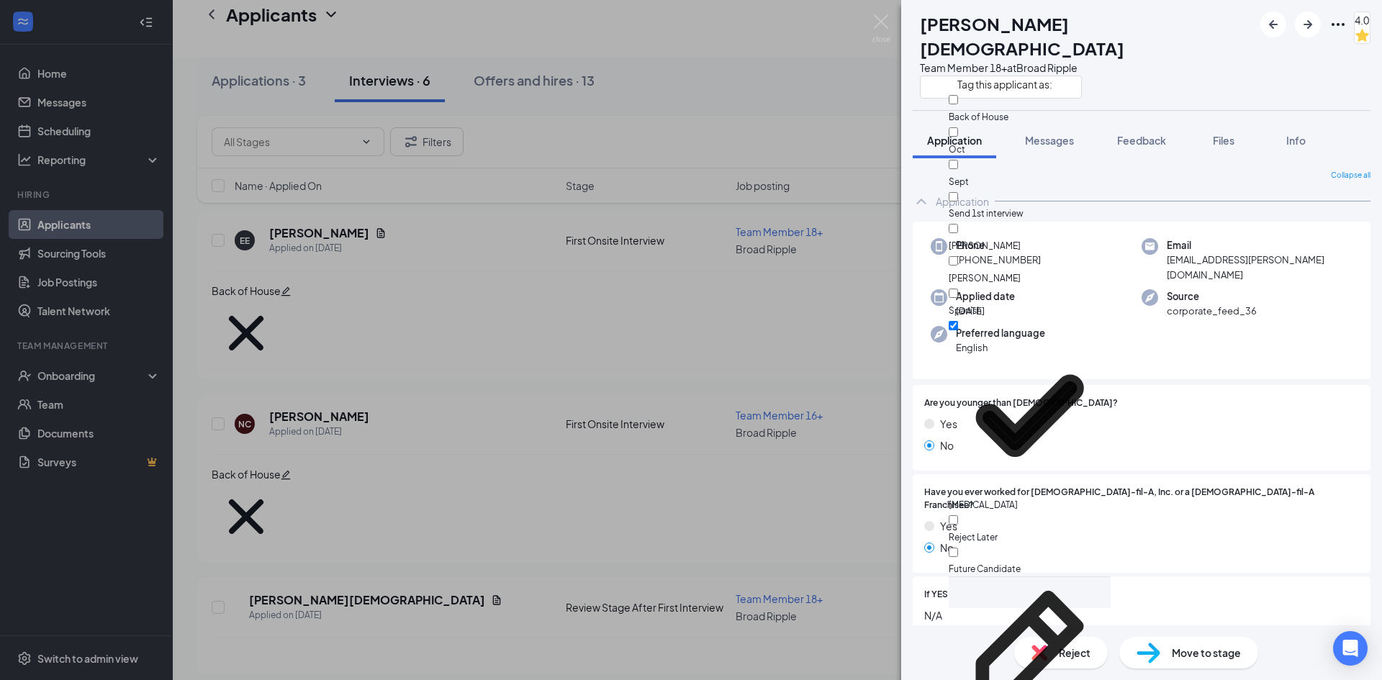
click at [848, 159] on div "JG [PERSON_NAME] Team Member 18+ at Broad Ripple 4.0 Application Messages Feedb…" at bounding box center [691, 340] width 1382 height 680
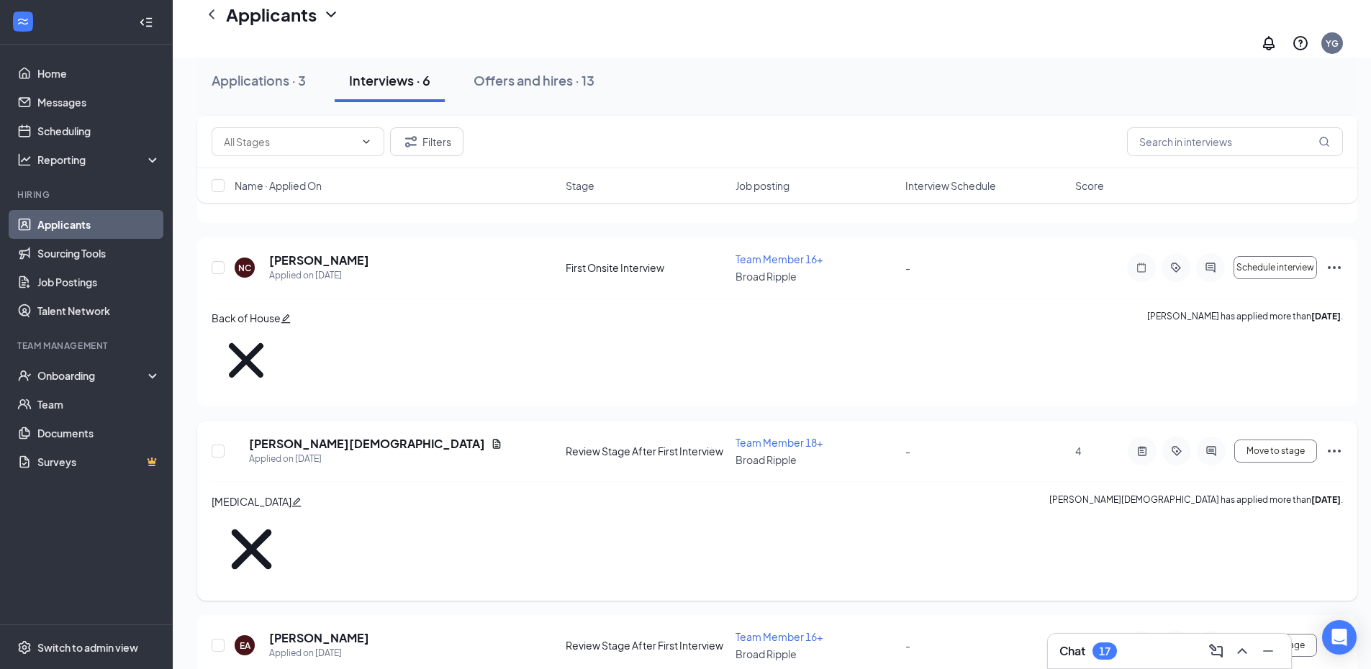
scroll to position [388, 0]
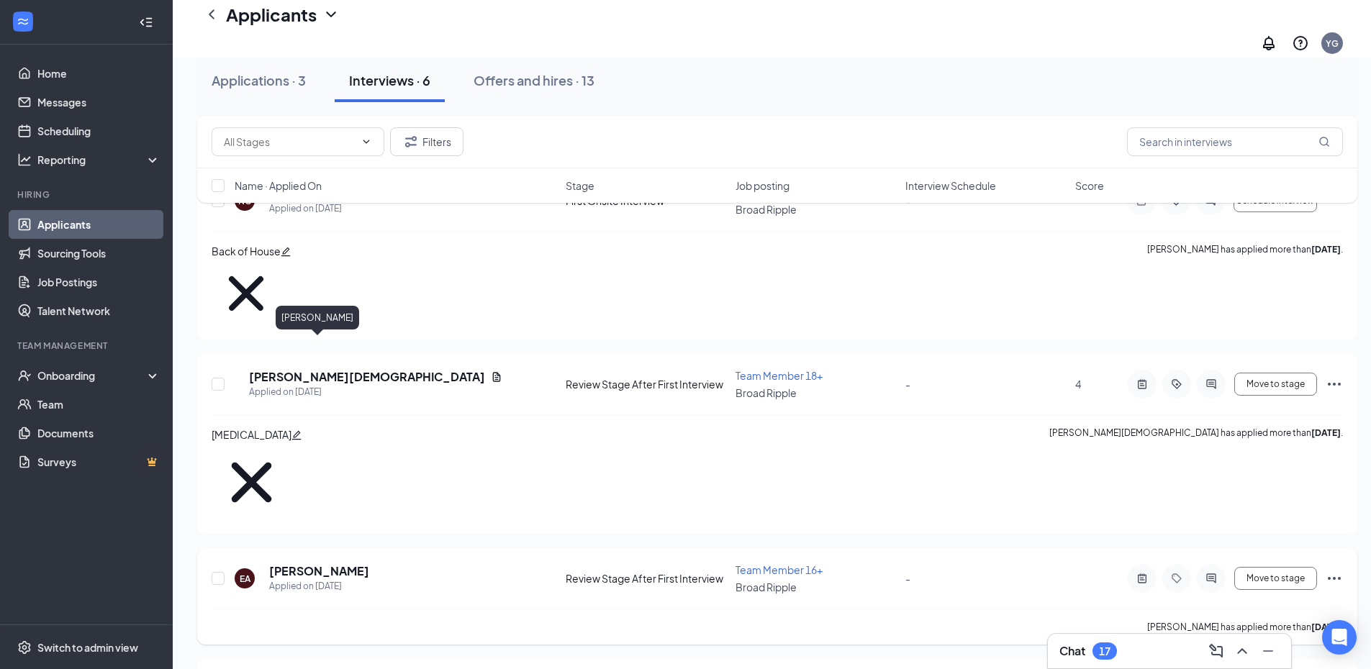
click at [309, 564] on h5 "[PERSON_NAME]" at bounding box center [319, 572] width 100 height 16
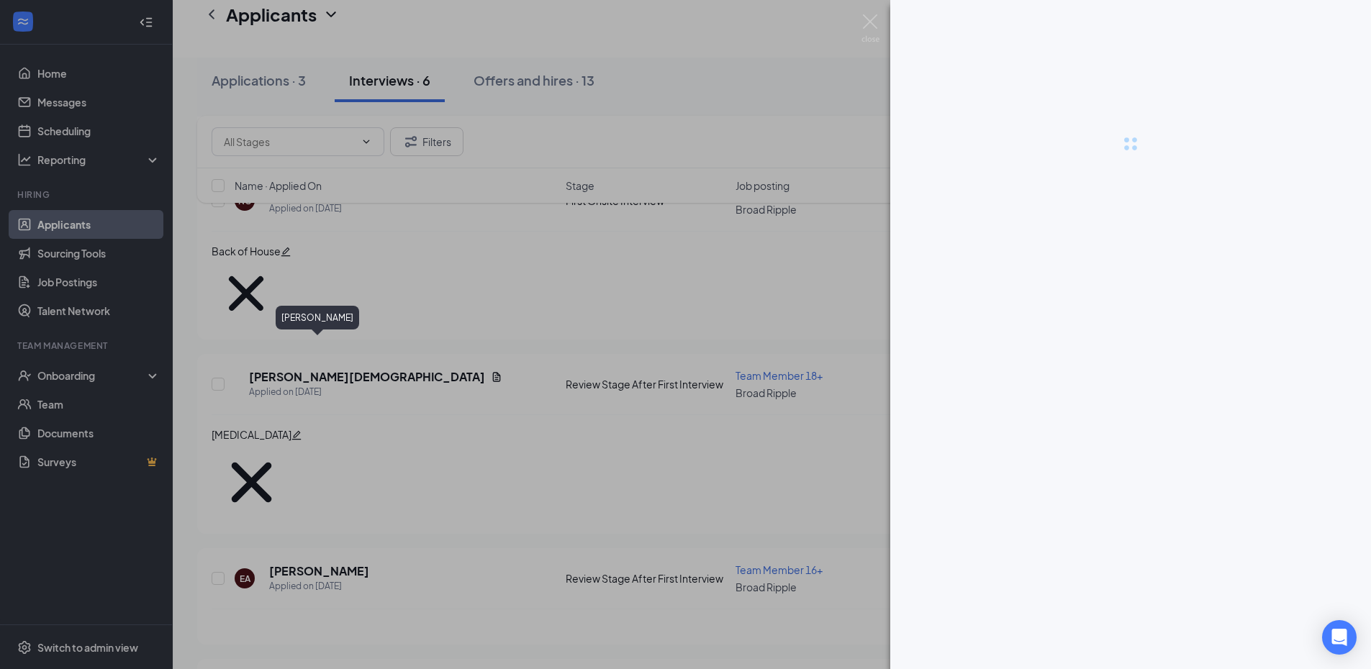
scroll to position [377, 0]
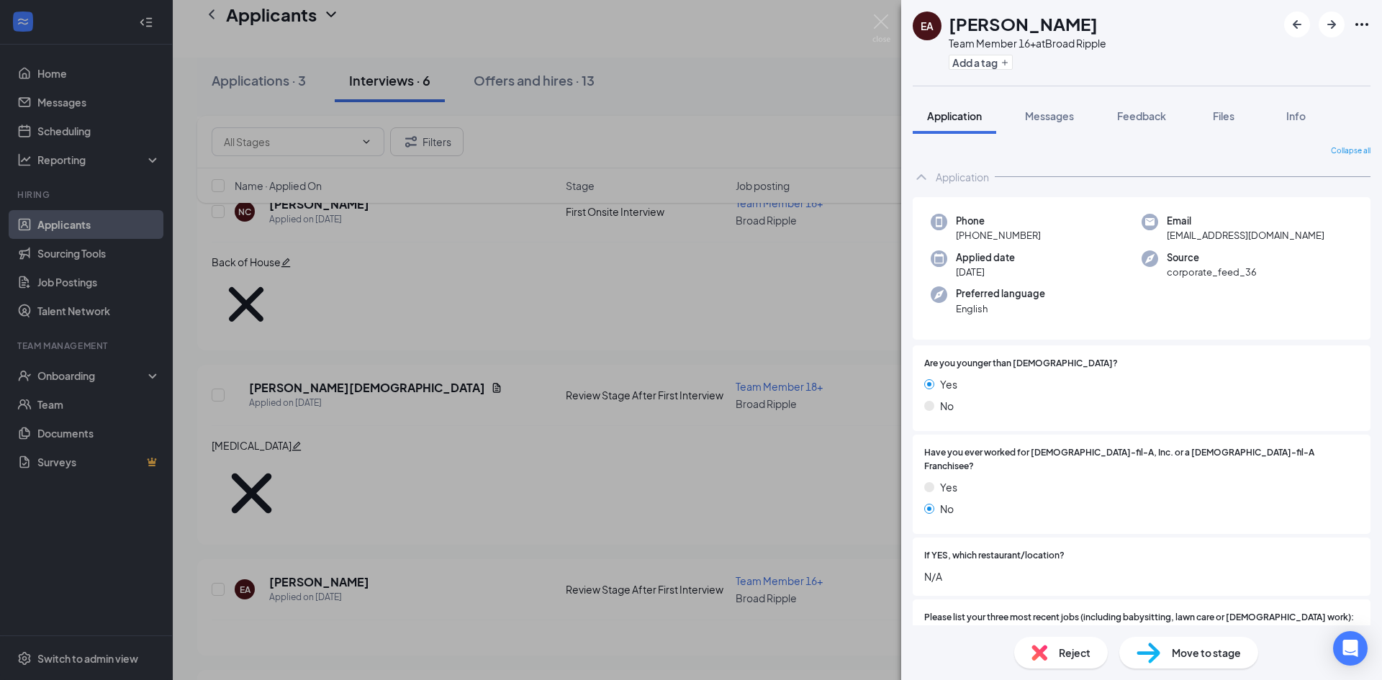
click at [1135, 96] on div "EA [PERSON_NAME] Team Member 16+ at Broad Ripple Add a tag Application Messages…" at bounding box center [1141, 340] width 481 height 680
click at [1137, 114] on span "Feedback" at bounding box center [1141, 115] width 49 height 13
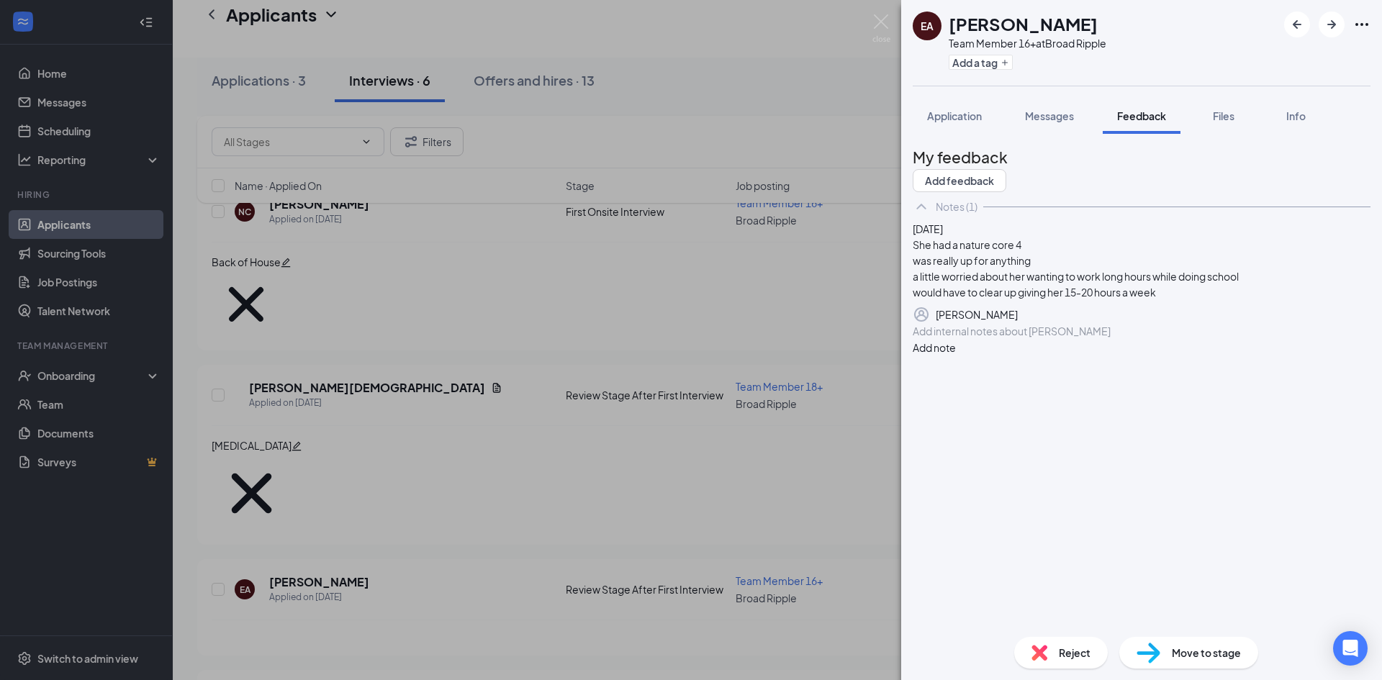
click at [523, 321] on div "EA [PERSON_NAME] Team Member 16+ at Broad Ripple Add a tag Application Messages…" at bounding box center [691, 340] width 1382 height 680
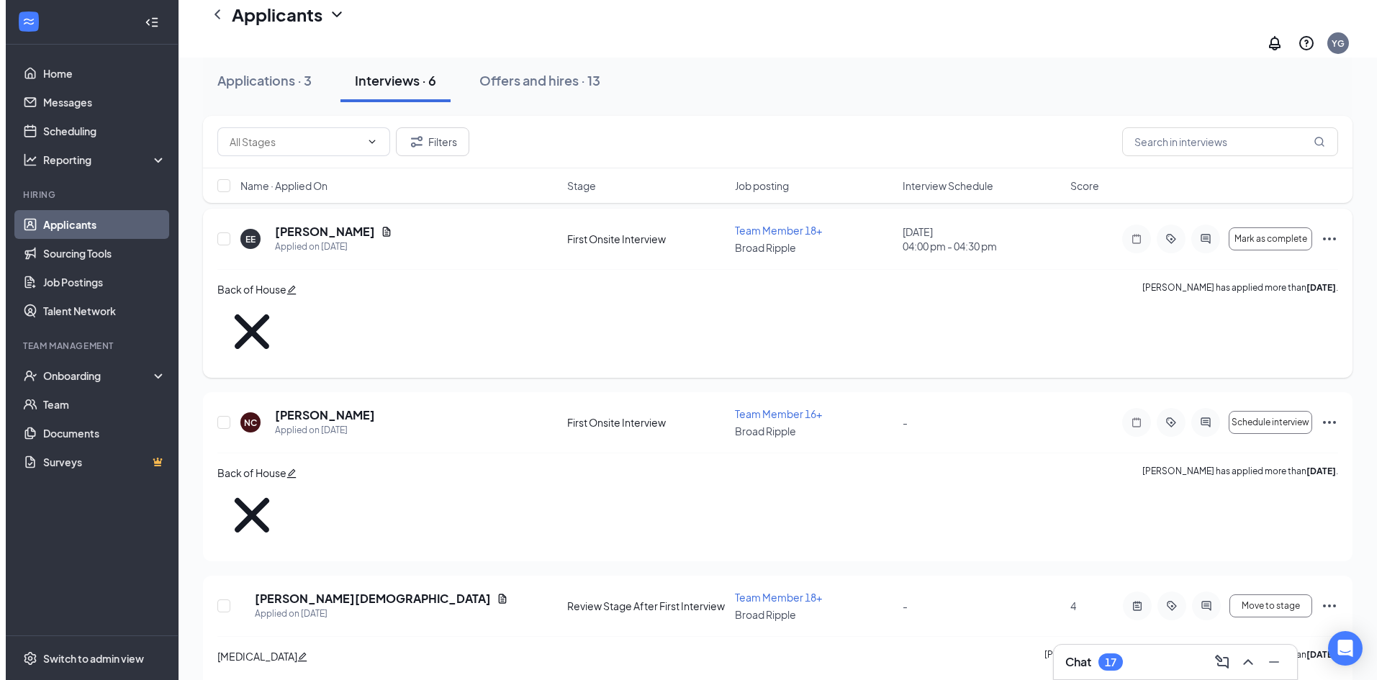
scroll to position [161, 0]
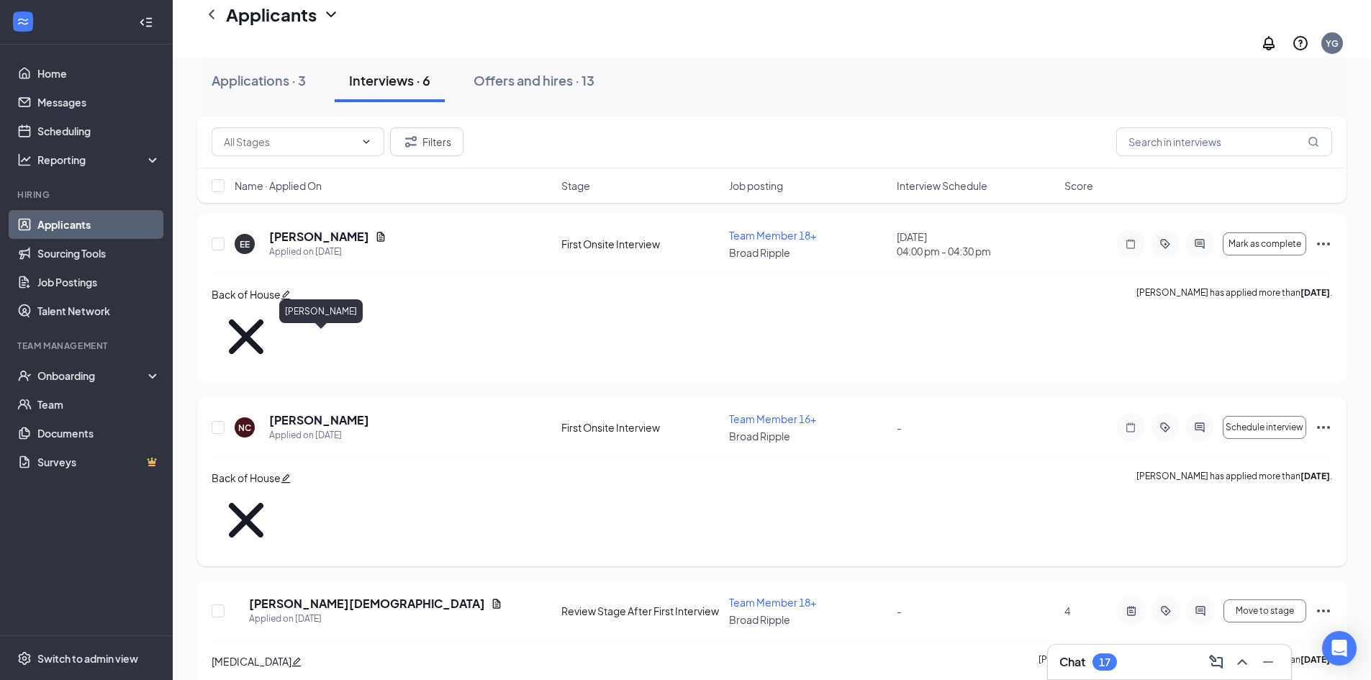
click at [369, 412] on h5 "[PERSON_NAME]" at bounding box center [319, 420] width 100 height 16
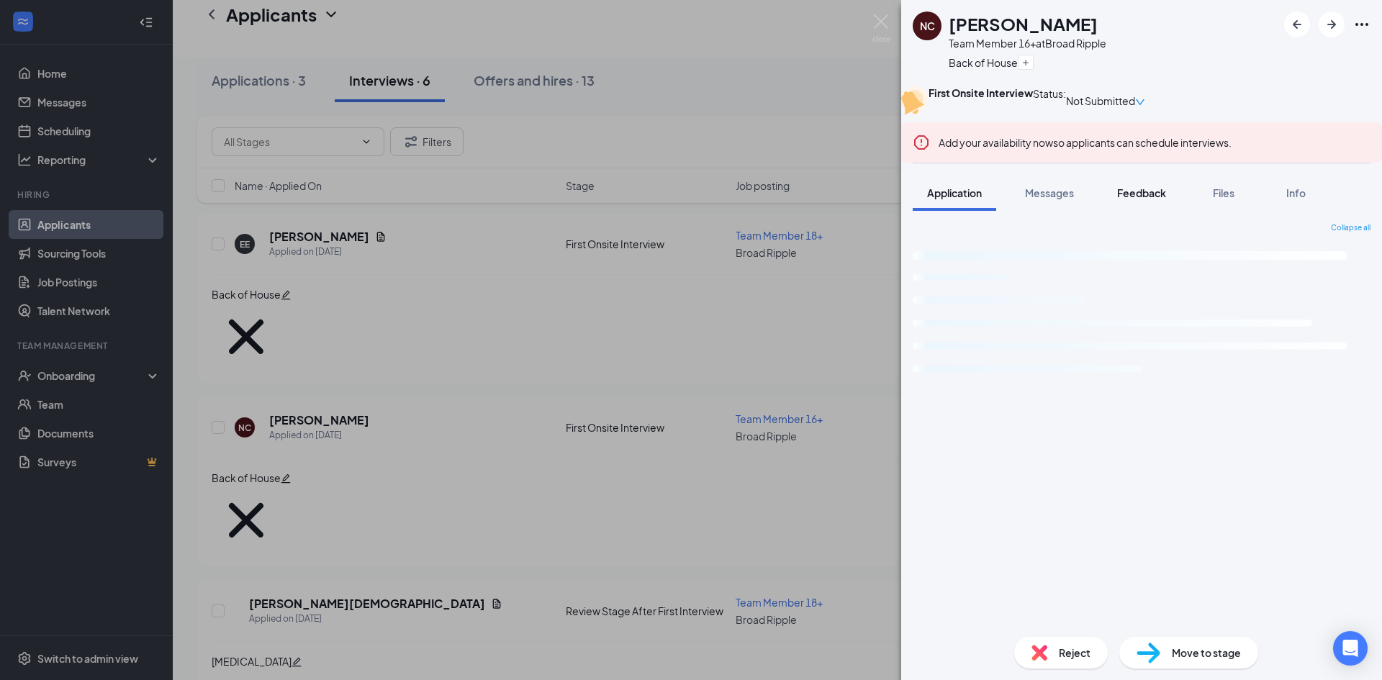
click at [1119, 207] on button "Feedback" at bounding box center [1142, 193] width 78 height 36
click at [954, 199] on span "Application" at bounding box center [954, 192] width 55 height 13
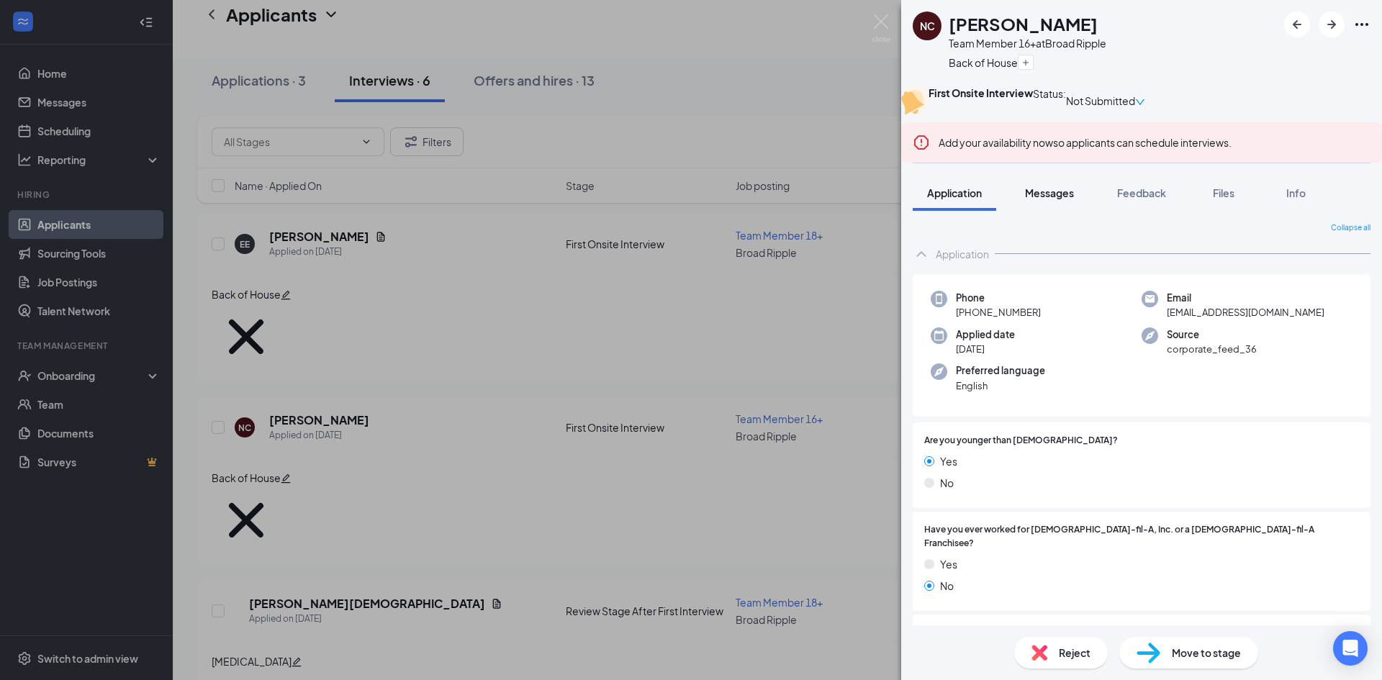
click at [1053, 199] on span "Messages" at bounding box center [1049, 192] width 49 height 13
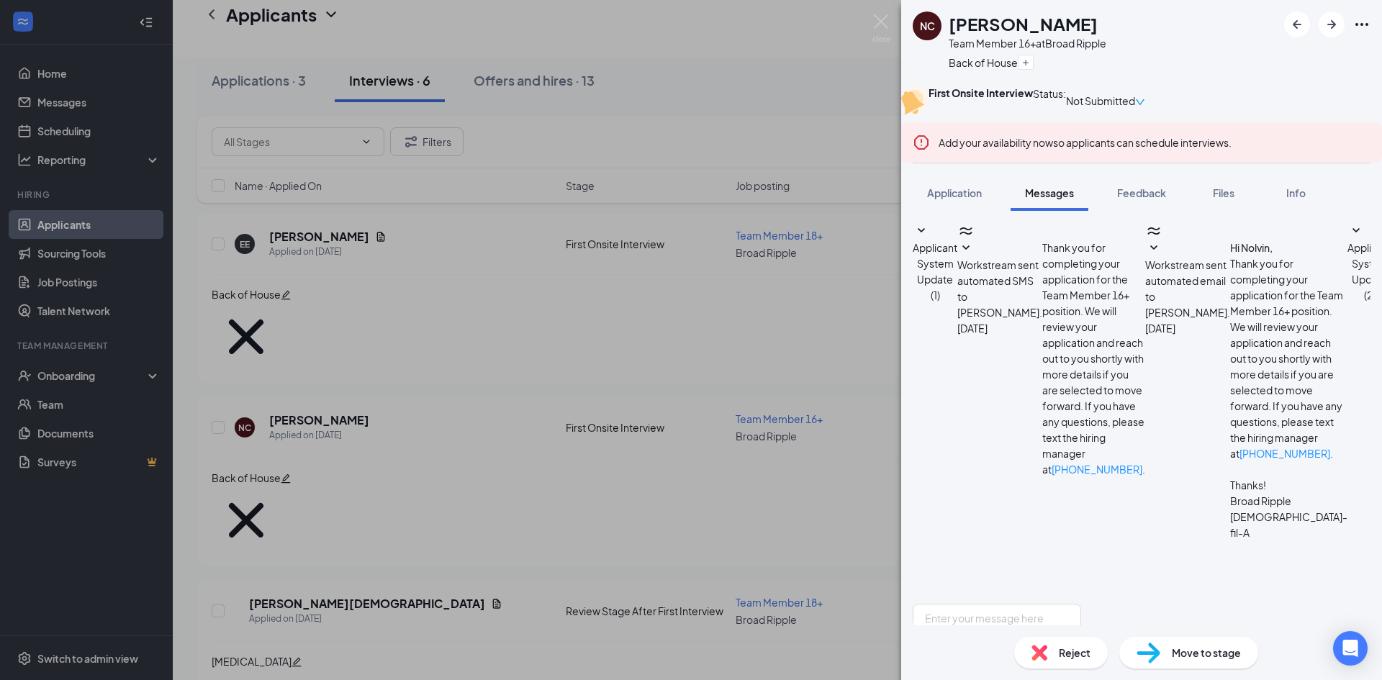
scroll to position [266, 0]
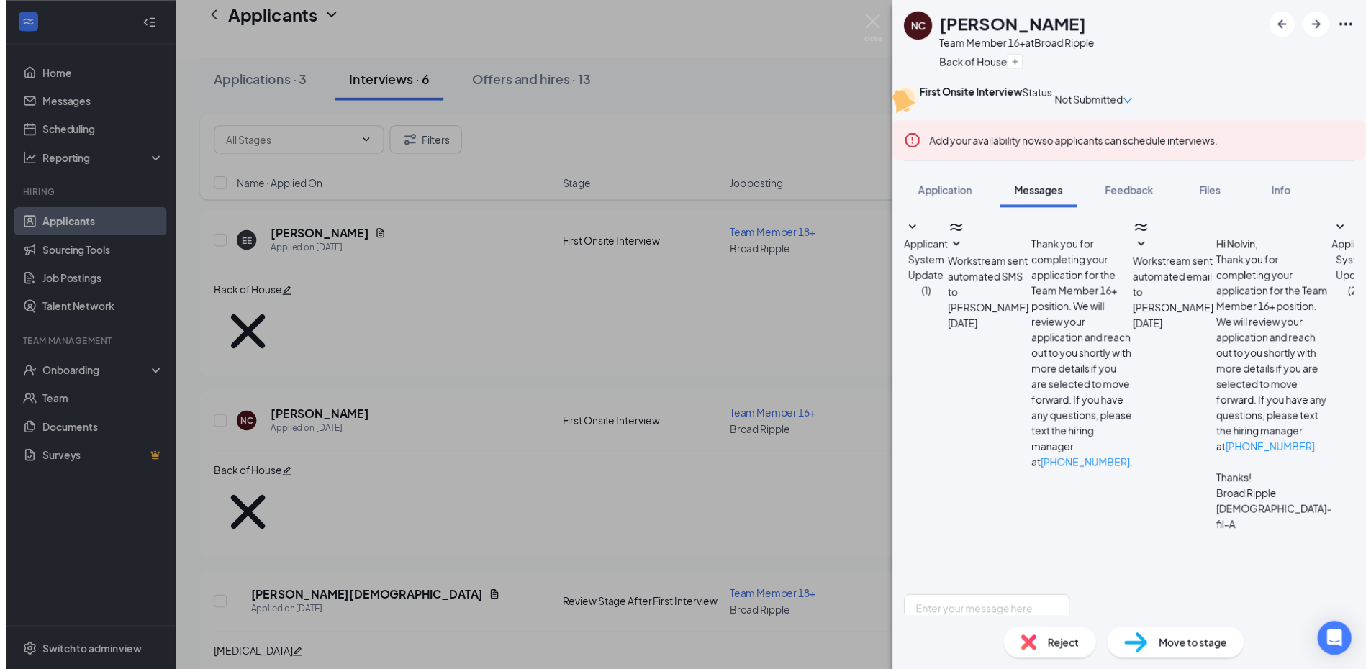
scroll to position [401, 0]
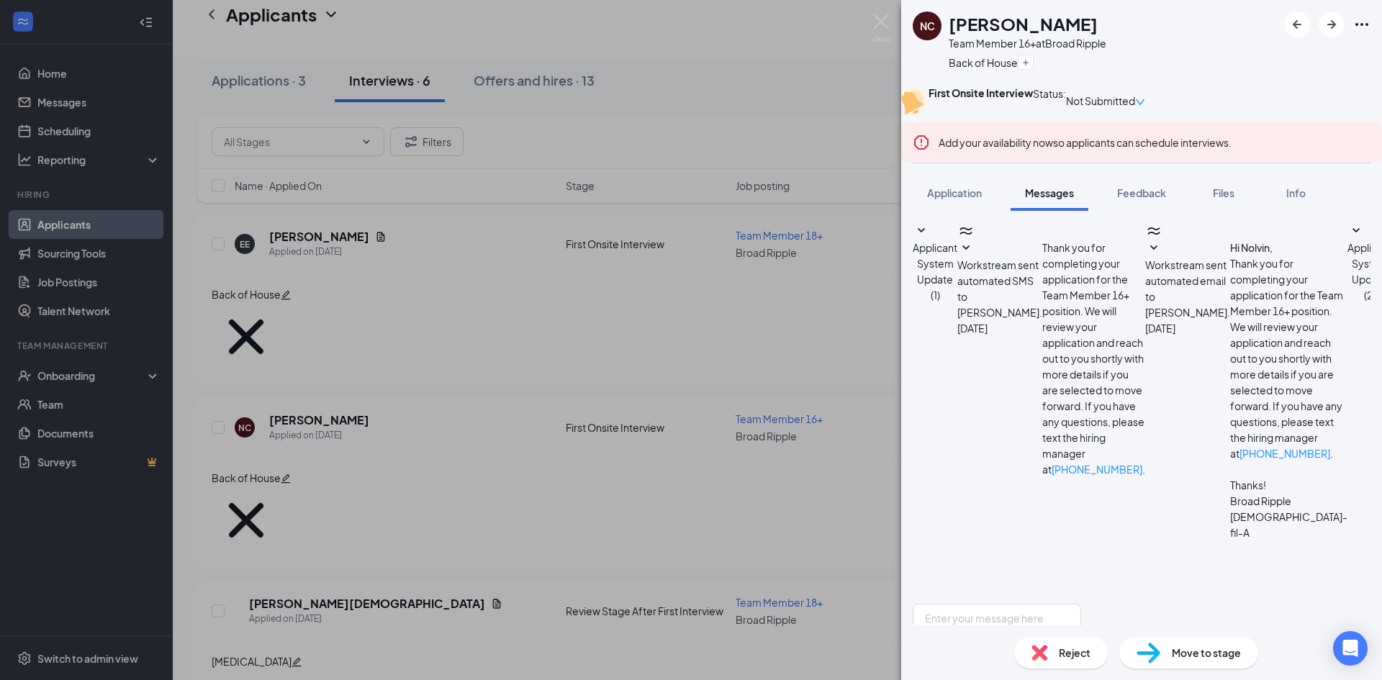
click at [451, 365] on div "NC [PERSON_NAME] Team Member 16+ at Broad Ripple Back of House First Onsite Int…" at bounding box center [691, 340] width 1382 height 680
